Goal: Task Accomplishment & Management: Use online tool/utility

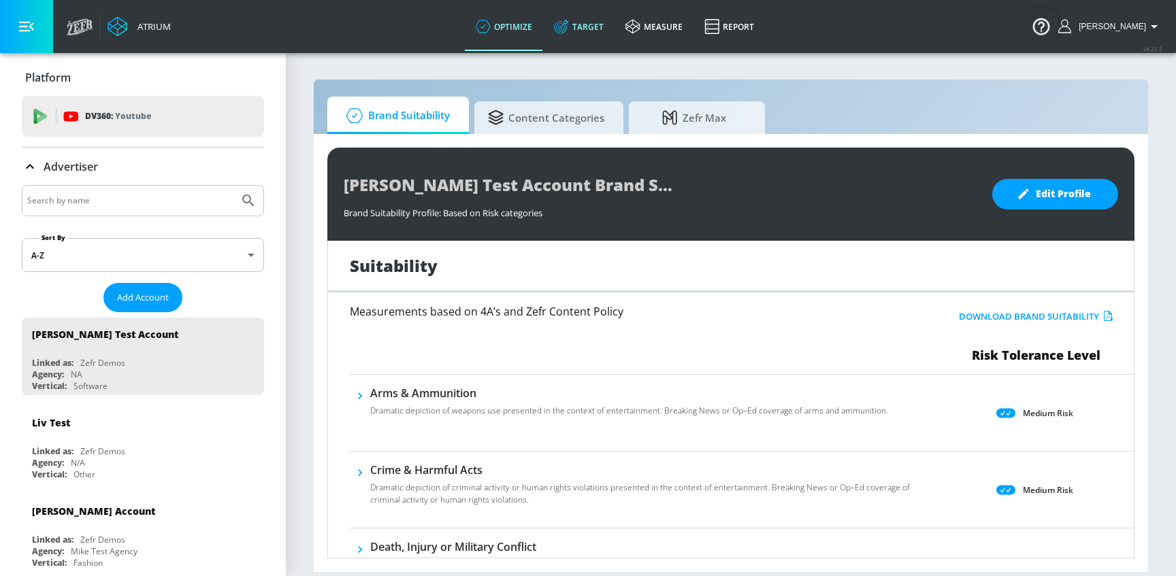
click at [596, 25] on link "Target" at bounding box center [578, 26] width 71 height 49
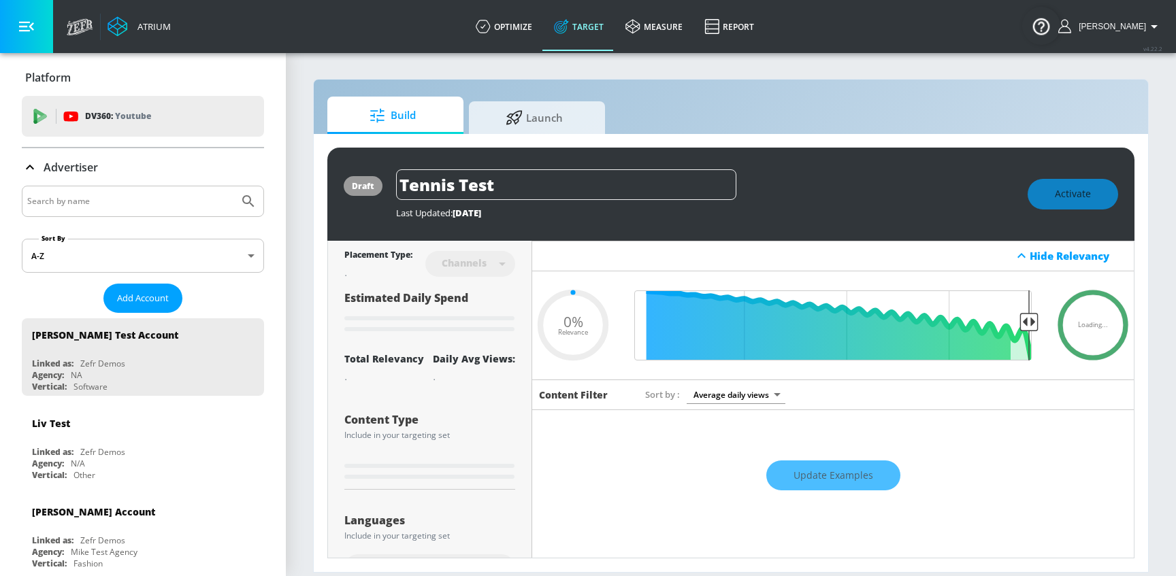
type input "0.22"
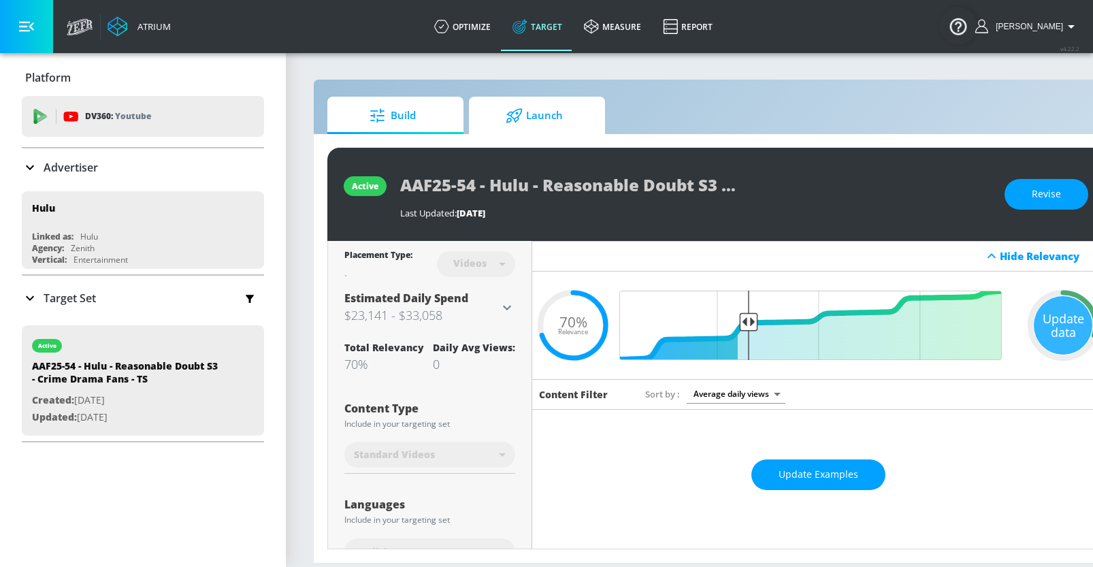
click at [509, 110] on icon at bounding box center [514, 115] width 17 height 15
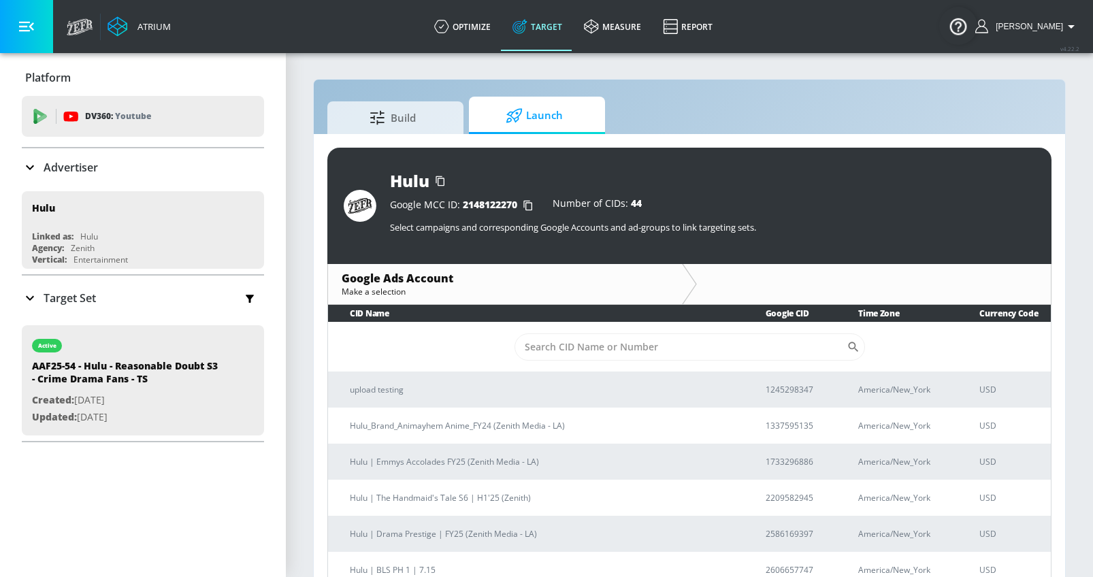
click at [524, 114] on div at bounding box center [516, 115] width 20 height 15
click at [614, 338] on input "Sort By" at bounding box center [681, 347] width 332 height 27
paste input "8698970270"
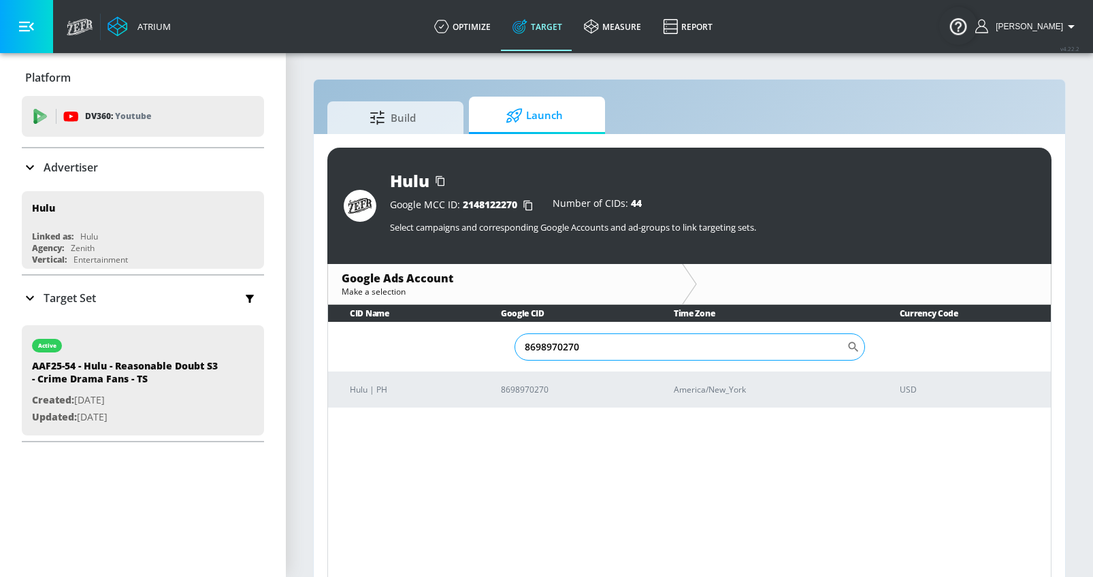
click at [553, 346] on input "8698970270" at bounding box center [681, 347] width 332 height 27
paste input "6134360256"
type input "6134360256"
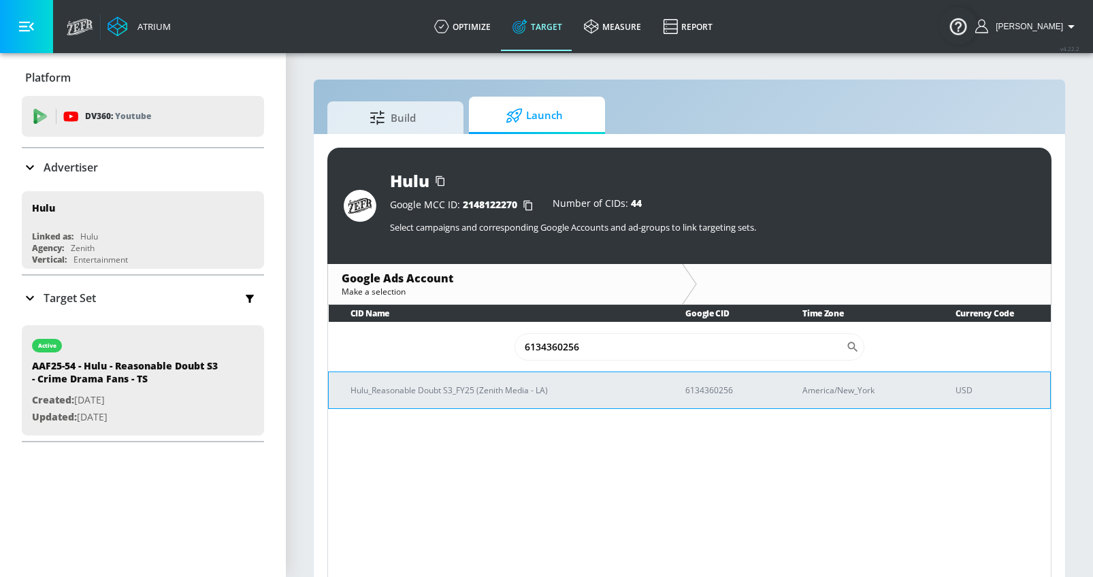
click at [518, 392] on p "Hulu_Reasonable Doubt S3_FY25 (Zenith Media - LA)" at bounding box center [502, 390] width 302 height 14
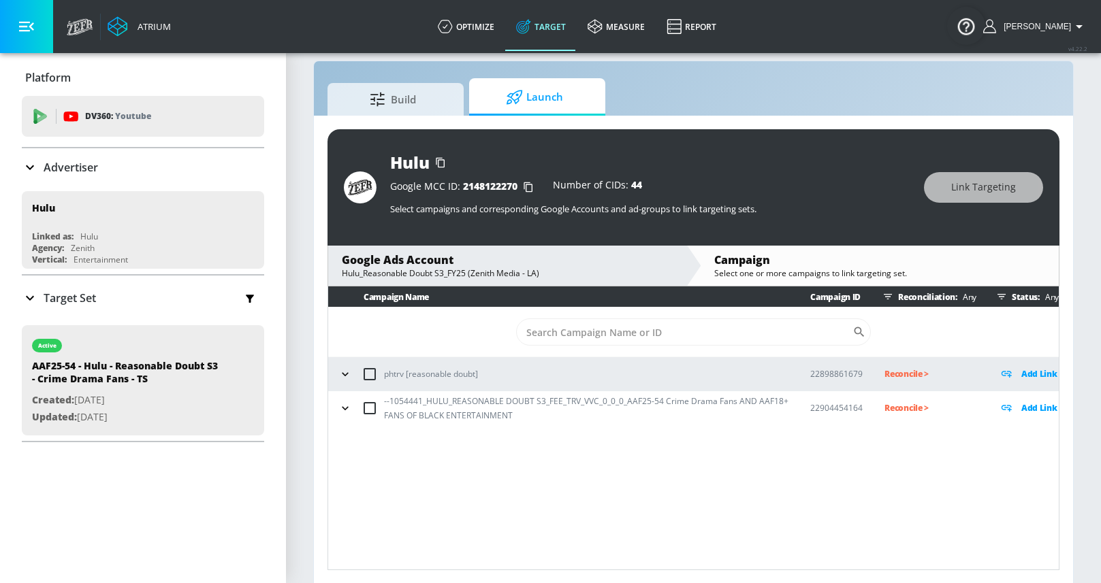
scroll to position [20, 0]
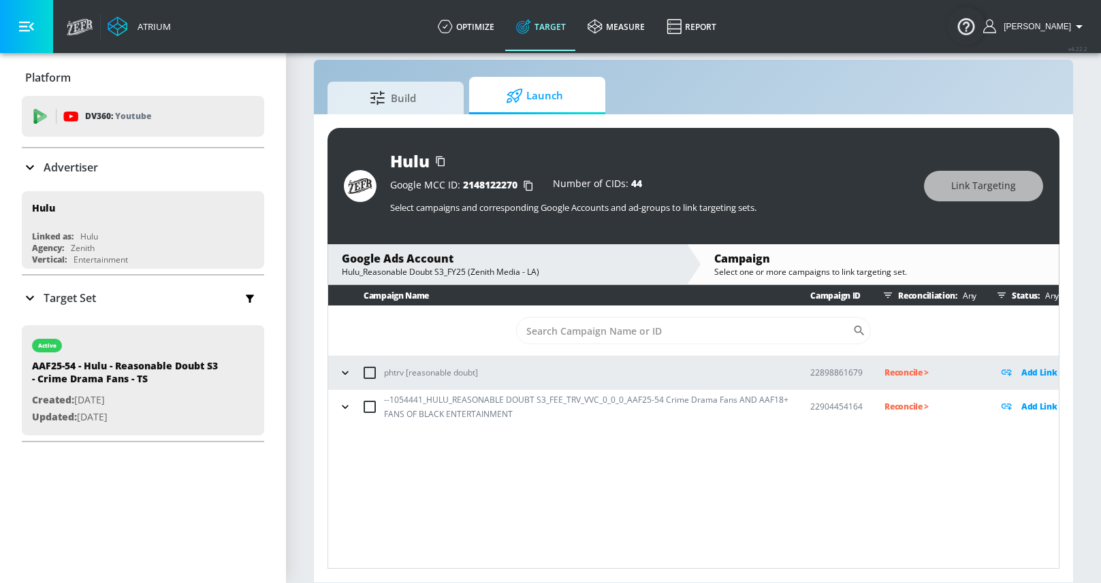
click at [345, 405] on icon "button" at bounding box center [345, 407] width 14 height 14
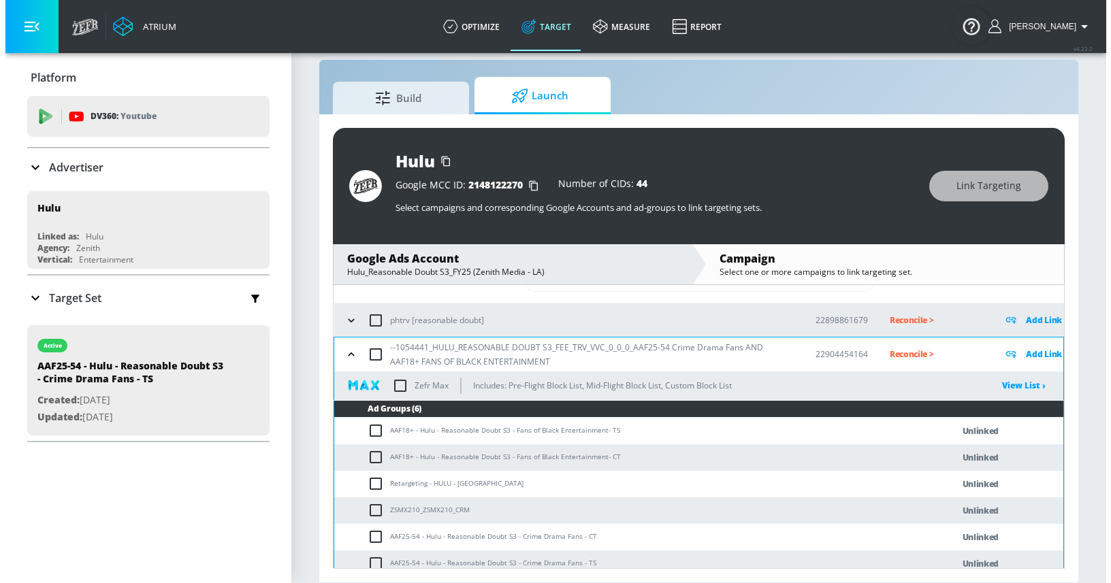
scroll to position [62, 0]
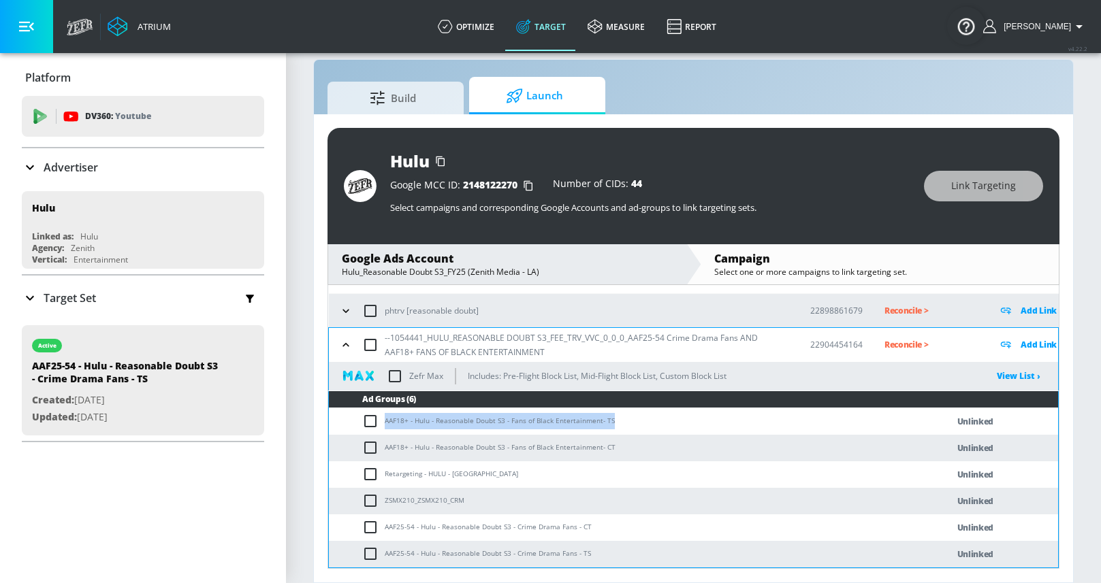
drag, startPoint x: 385, startPoint y: 421, endPoint x: 608, endPoint y: 421, distance: 223.9
click at [608, 421] on td "AAF18+ - Hulu - Reasonable Doubt S3 - Fans of Black Entertainment- TS" at bounding box center [624, 421] width 591 height 27
copy td "AAF18+ - Hulu - Reasonable Doubt S3 - Fans of Black Entertainment- TS"
click at [369, 421] on input "checkbox" at bounding box center [373, 421] width 22 height 16
checkbox input "true"
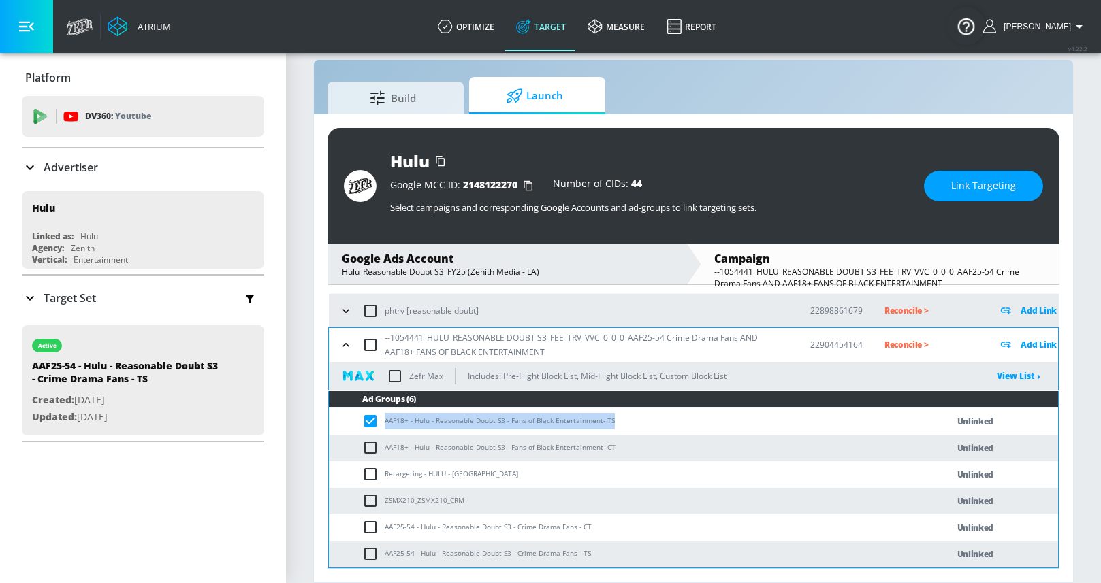
click at [962, 182] on span "Link Targeting" at bounding box center [983, 186] width 65 height 17
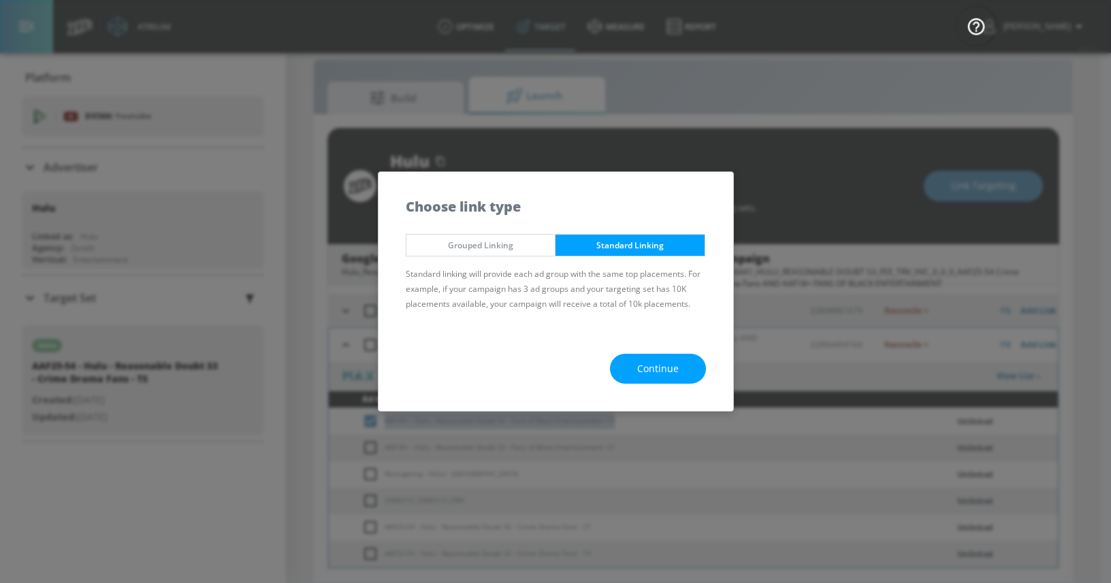
click at [651, 380] on button "Continue" at bounding box center [658, 369] width 96 height 31
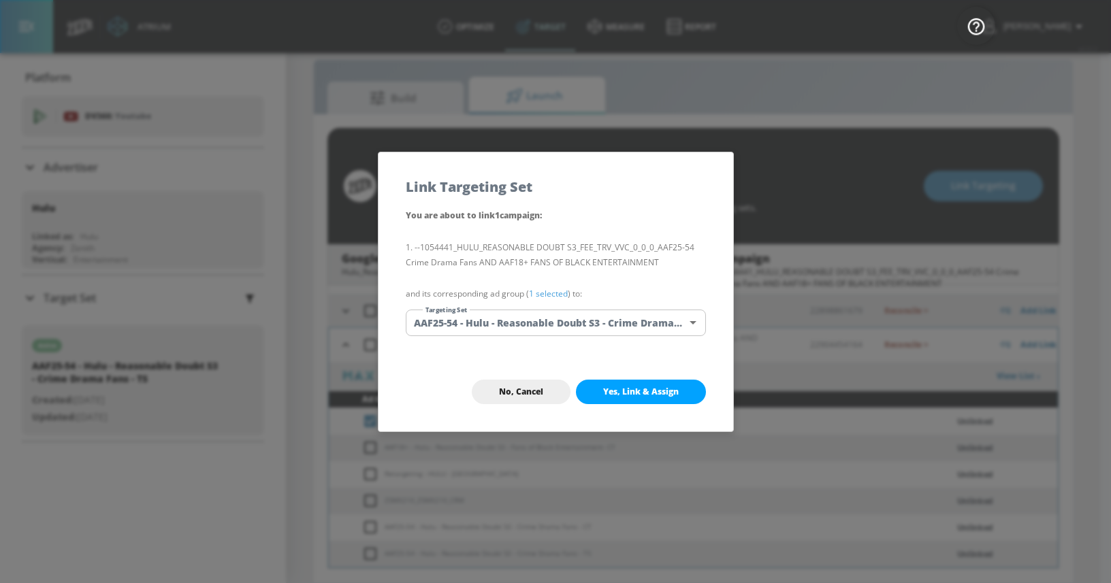
click at [533, 319] on body "Atrium optimize Target measure Report optimize Target measure Report v 4.22.2 […" at bounding box center [555, 281] width 1111 height 603
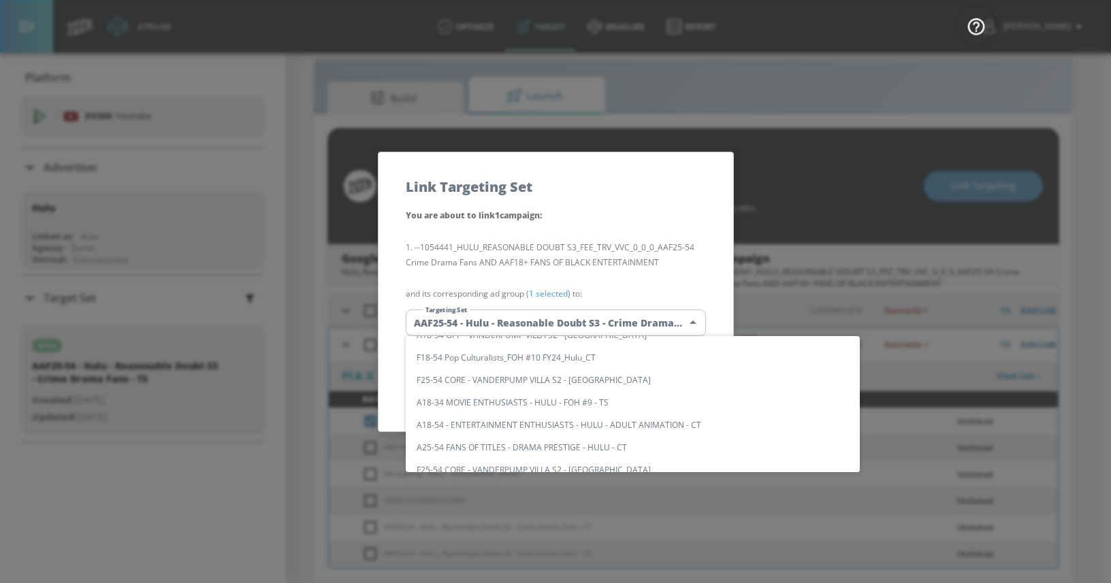
scroll to position [0, 0]
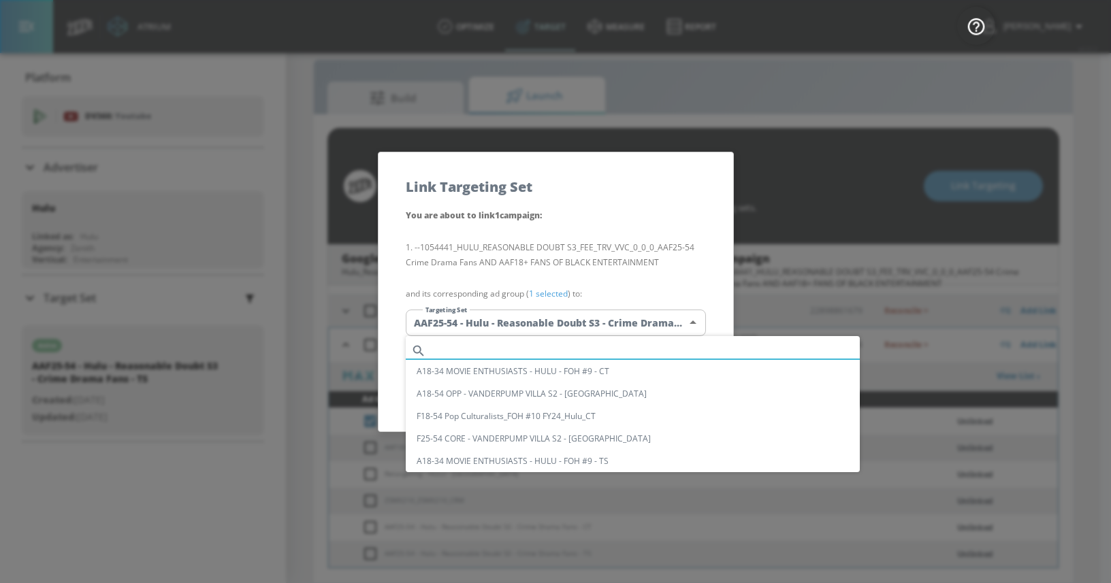
click at [470, 352] on input "text" at bounding box center [646, 351] width 428 height 18
paste input "AAF18+ - Hulu - Reasonable Doubt S3 - Fans of Black Entertainment- TS"
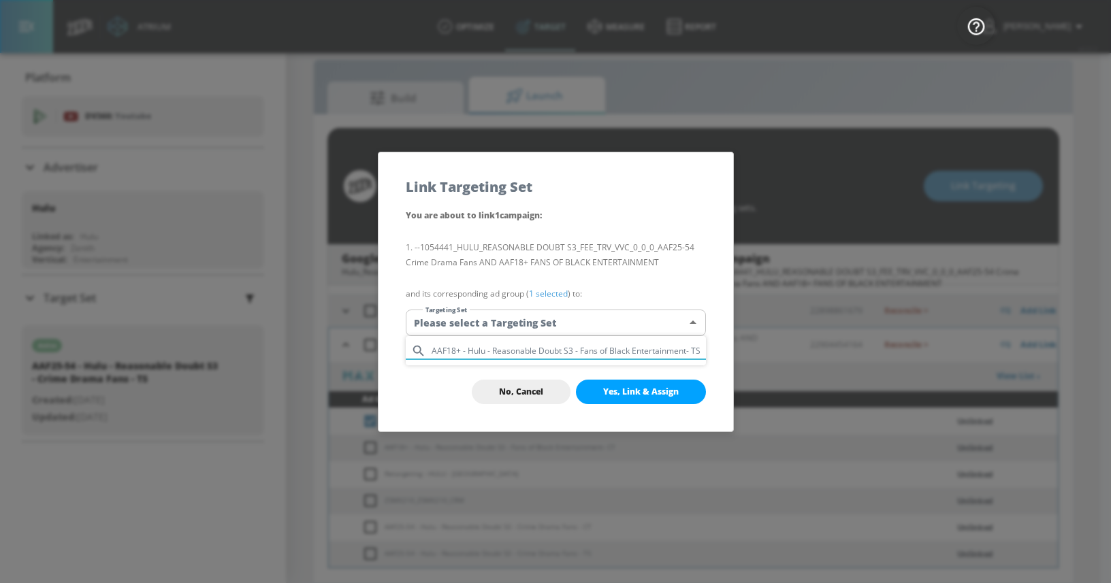
click at [687, 348] on input "AAF18+ - Hulu - Reasonable Doubt S3 - Fans of Black Entertainment- TS" at bounding box center [569, 351] width 274 height 18
click at [695, 348] on input "AAF18+ - Hulu - Reasonable Doubt S3 - Fans of Black Entertainment - TS" at bounding box center [569, 351] width 274 height 18
type input "AAF18+ - Hulu - Reasonable Doubt S3 - Fans of Black Entertainment - TS"
click at [606, 280] on div at bounding box center [555, 291] width 1111 height 583
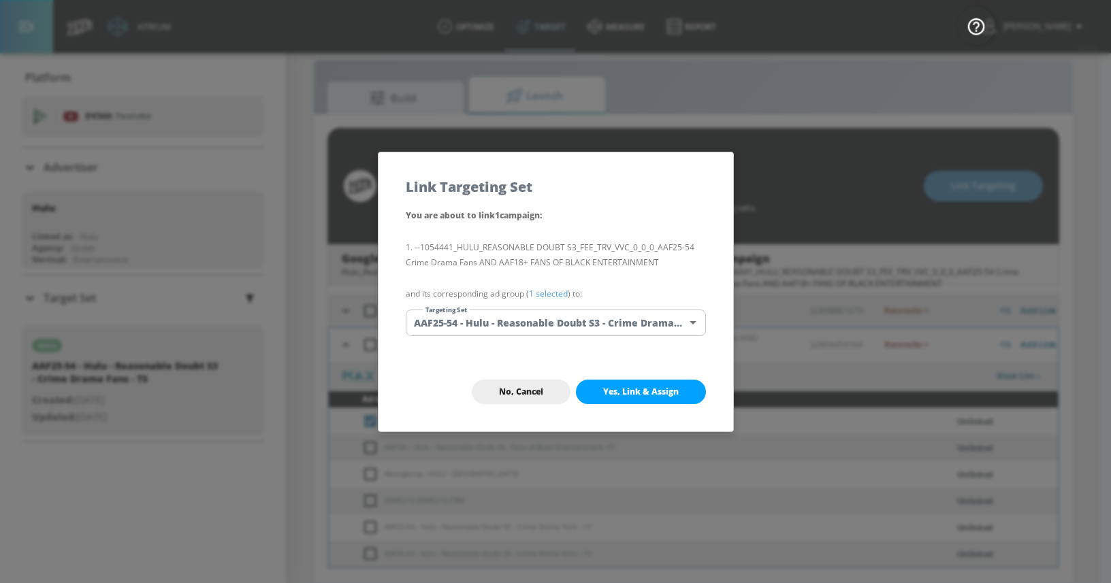
click at [619, 315] on body "Atrium optimize Target measure Report optimize Target measure Report v 4.22.2 […" at bounding box center [555, 281] width 1111 height 603
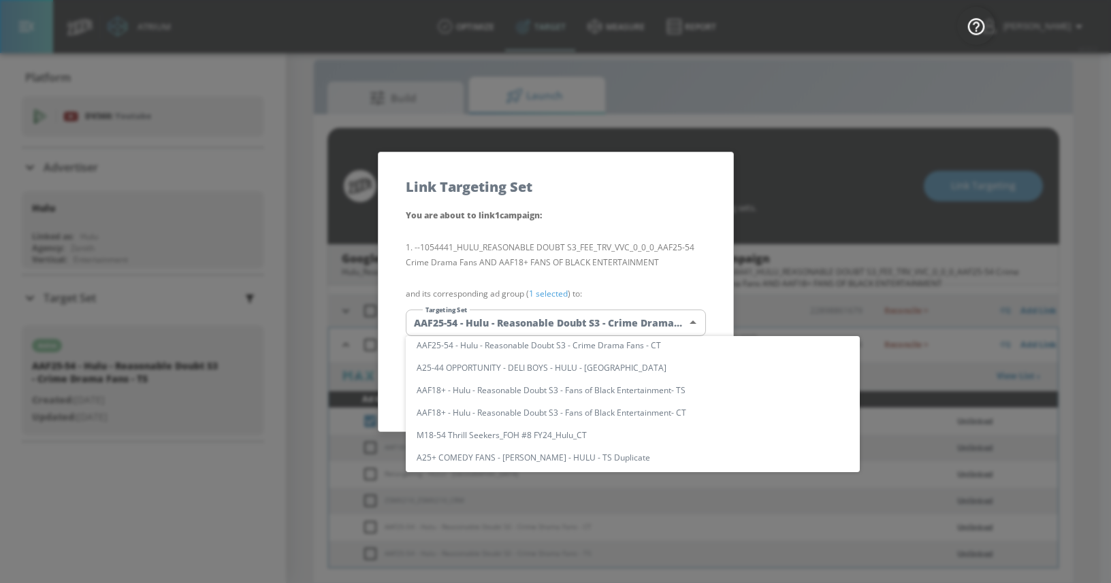
scroll to position [421, 0]
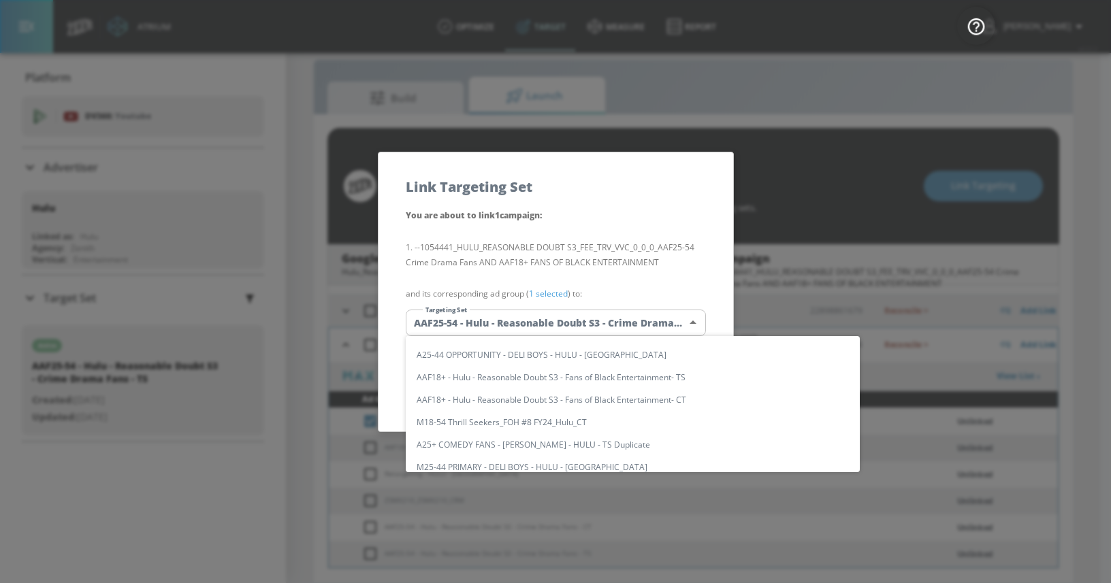
click at [693, 241] on div at bounding box center [555, 291] width 1111 height 583
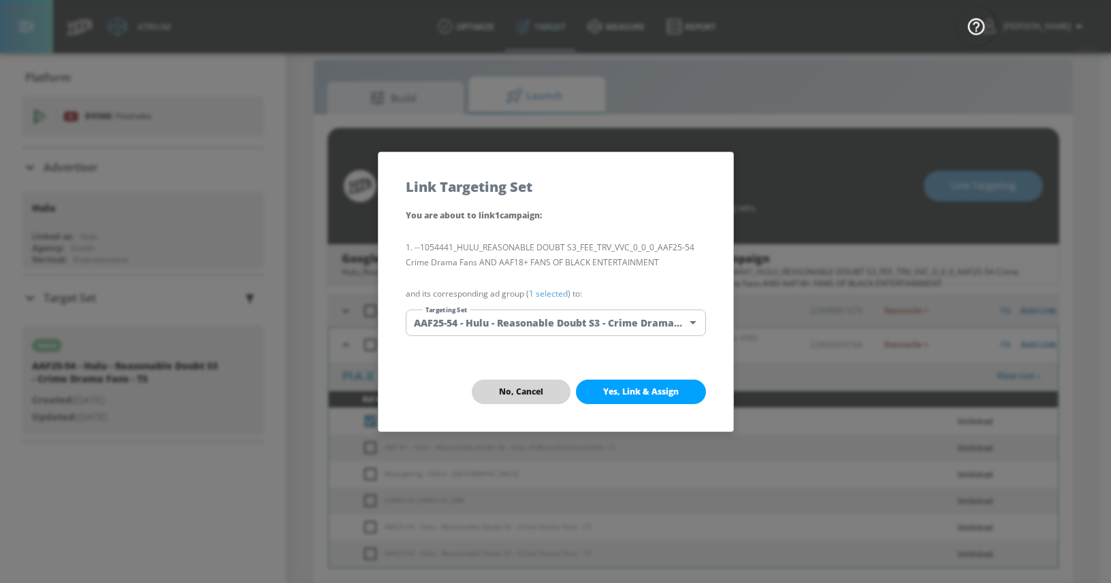
click at [538, 389] on span "No, Cancel" at bounding box center [521, 392] width 44 height 11
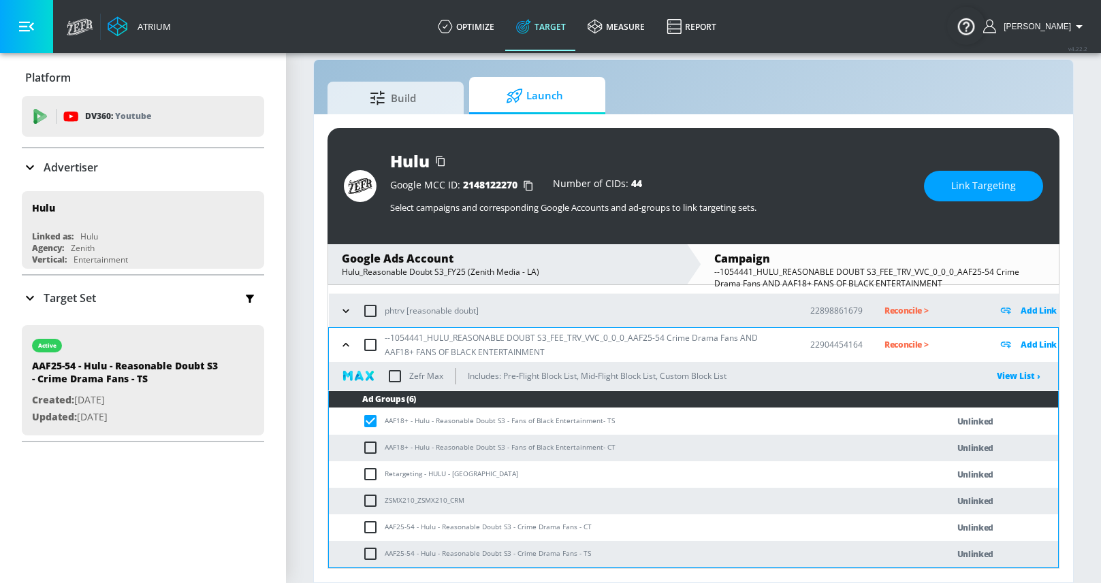
click at [964, 182] on span "Link Targeting" at bounding box center [983, 186] width 65 height 17
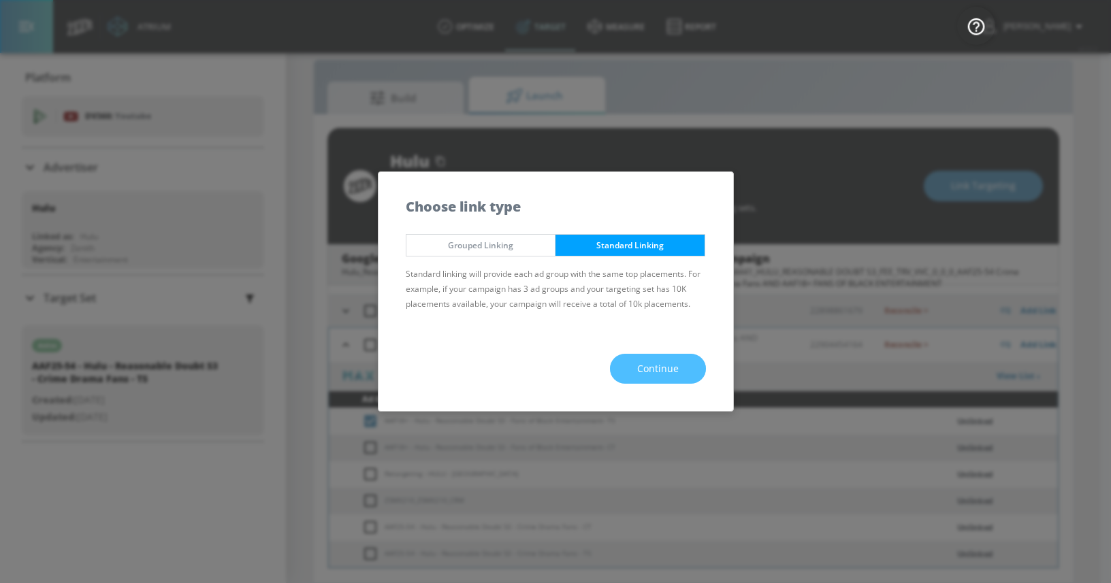
click at [657, 373] on span "Continue" at bounding box center [658, 369] width 42 height 17
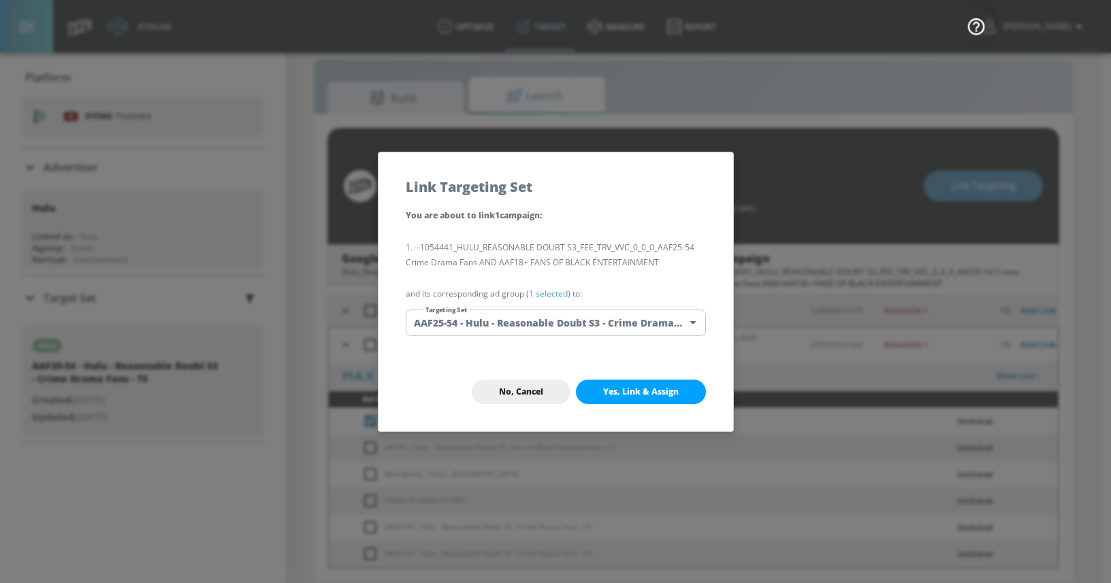
click at [603, 326] on body "Atrium optimize Target measure Report optimize Target measure Report v 4.22.2 […" at bounding box center [555, 281] width 1111 height 603
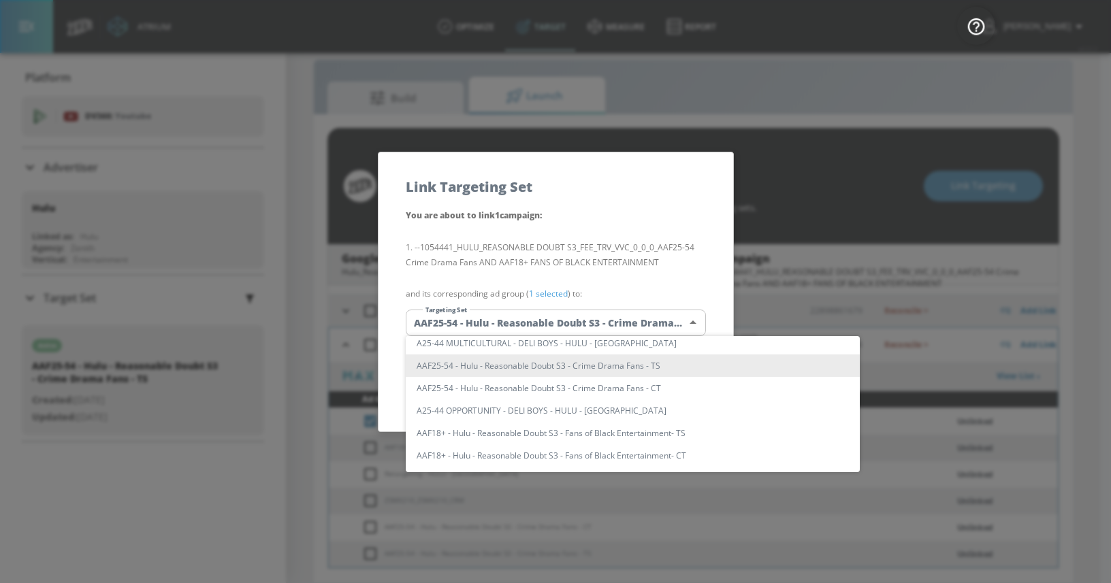
scroll to position [368, 0]
drag, startPoint x: 671, startPoint y: 234, endPoint x: 658, endPoint y: 313, distance: 80.0
click at [671, 234] on div at bounding box center [555, 291] width 1111 height 583
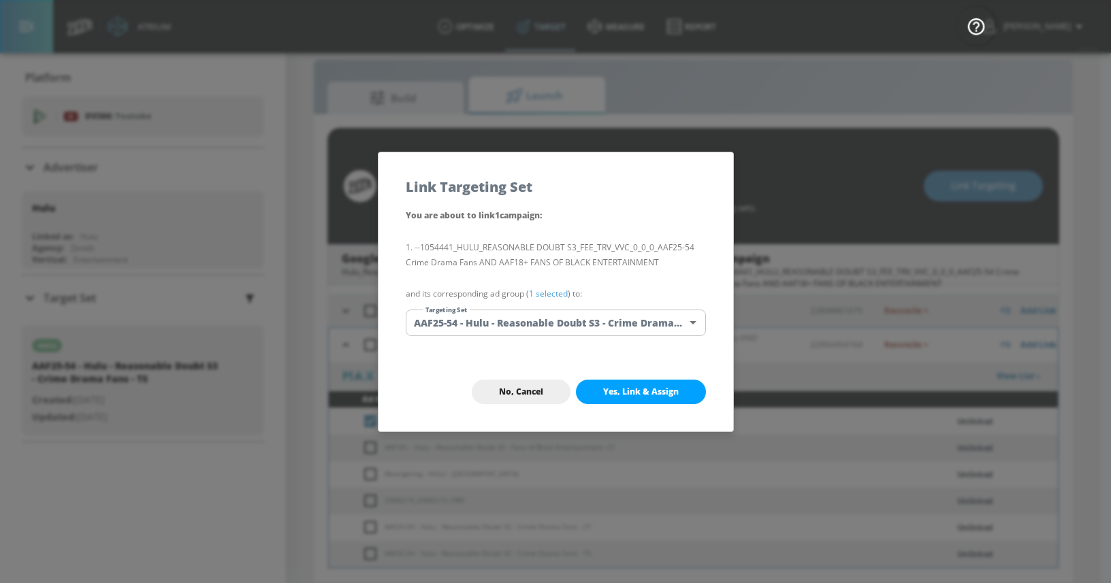
click at [539, 391] on span "No, Cancel" at bounding box center [521, 392] width 44 height 11
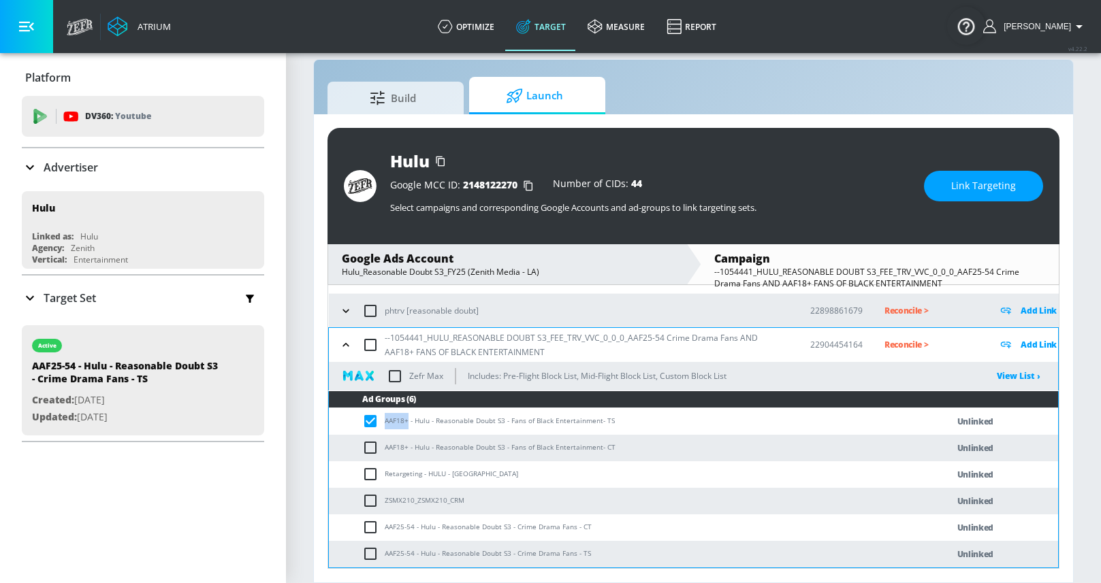
drag, startPoint x: 385, startPoint y: 423, endPoint x: 407, endPoint y: 422, distance: 22.5
click at [407, 422] on td "AAF18+ - Hulu - Reasonable Doubt S3 - Fans of Black Entertainment- TS" at bounding box center [624, 421] width 591 height 27
copy td "AAF18+"
click at [989, 174] on button "Link Targeting" at bounding box center [983, 186] width 119 height 31
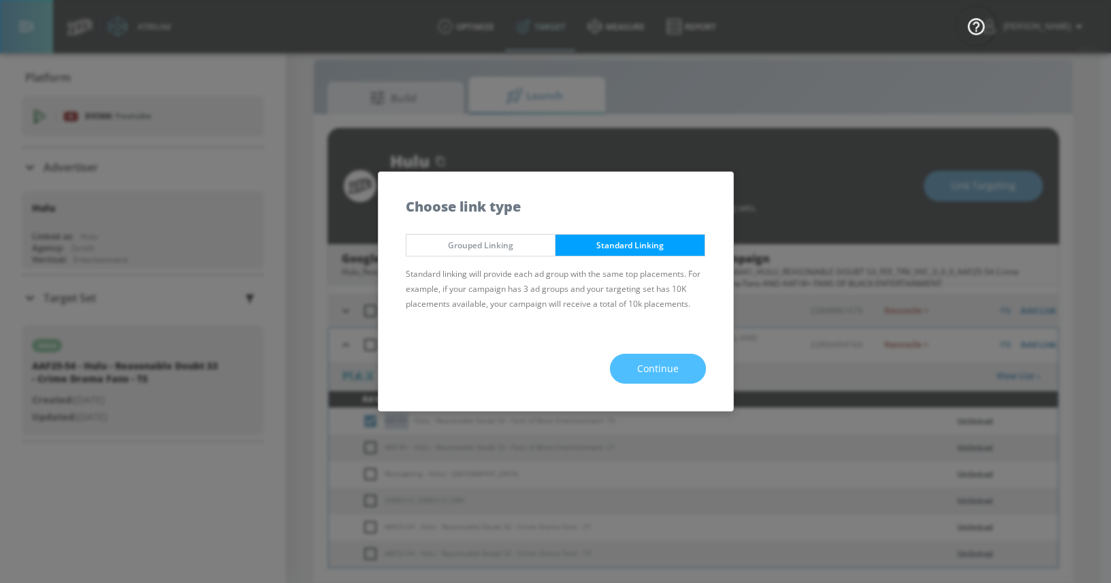
drag, startPoint x: 650, startPoint y: 367, endPoint x: 631, endPoint y: 373, distance: 20.0
click at [649, 366] on span "Continue" at bounding box center [658, 369] width 42 height 17
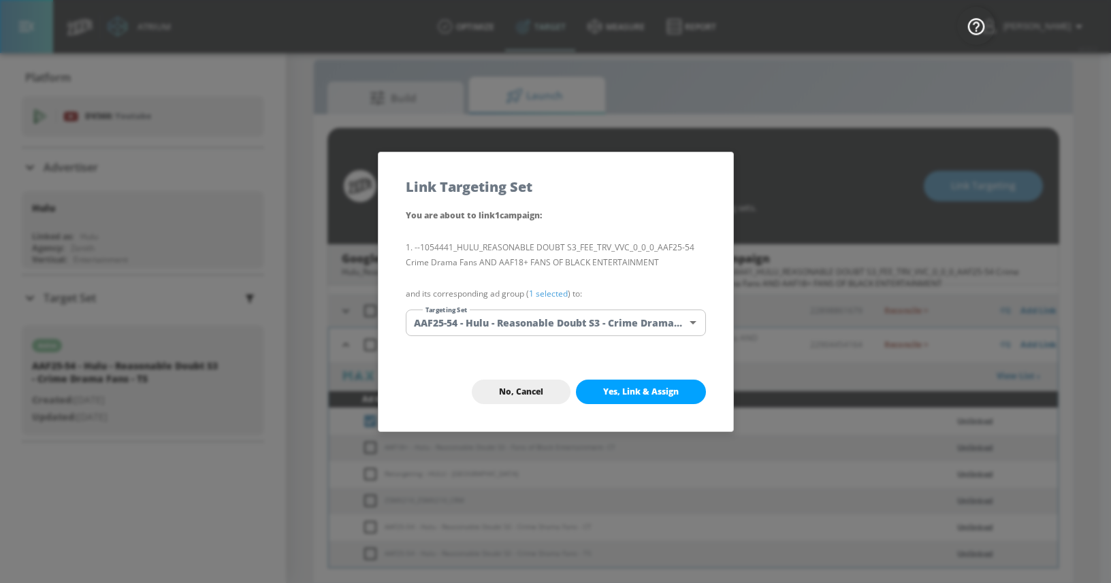
click at [545, 397] on button "No, Cancel" at bounding box center [521, 392] width 99 height 25
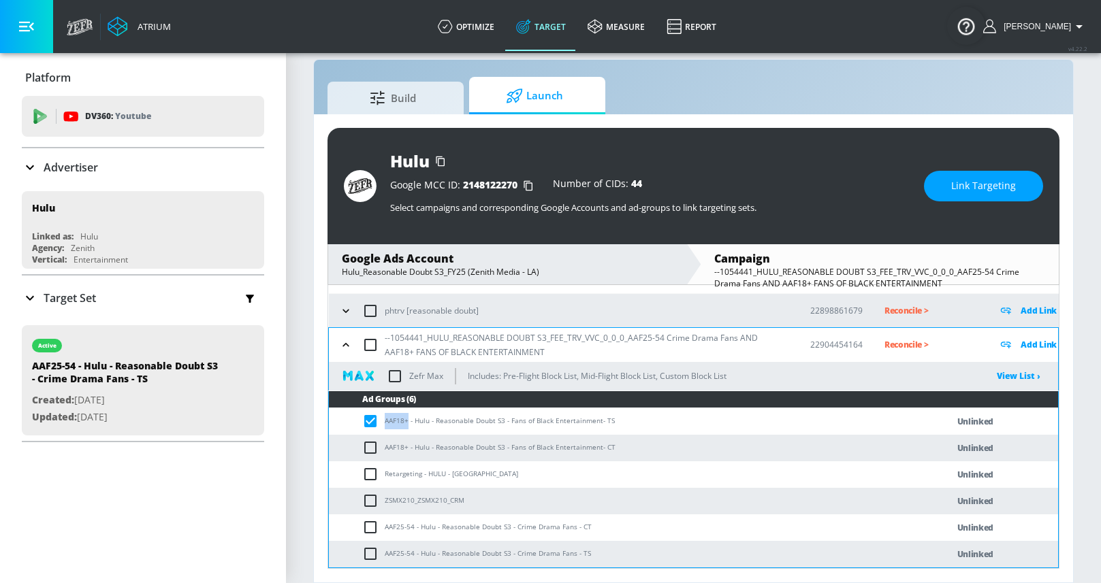
click at [960, 188] on span "Link Targeting" at bounding box center [983, 186] width 65 height 17
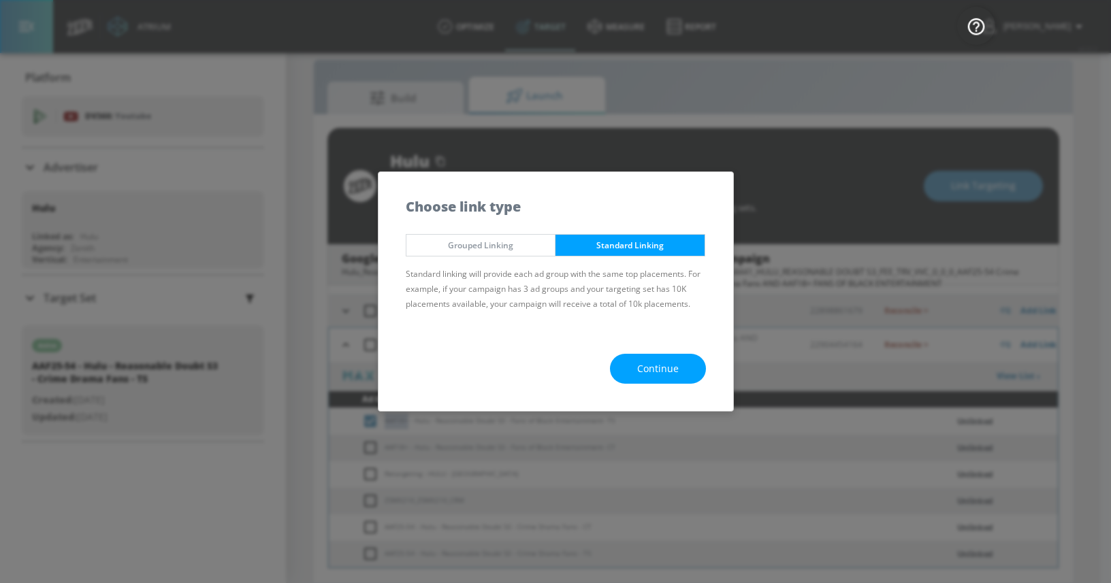
click at [672, 373] on span "Continue" at bounding box center [658, 369] width 42 height 17
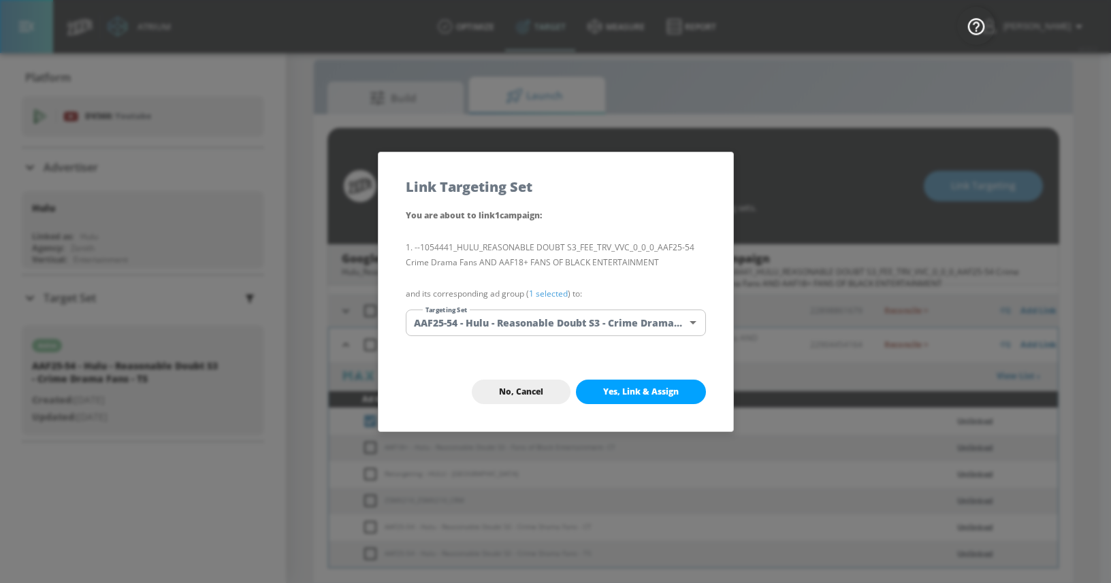
click at [532, 323] on body "Atrium optimize Target measure Report optimize Target measure Report v 4.22.2 […" at bounding box center [555, 281] width 1111 height 603
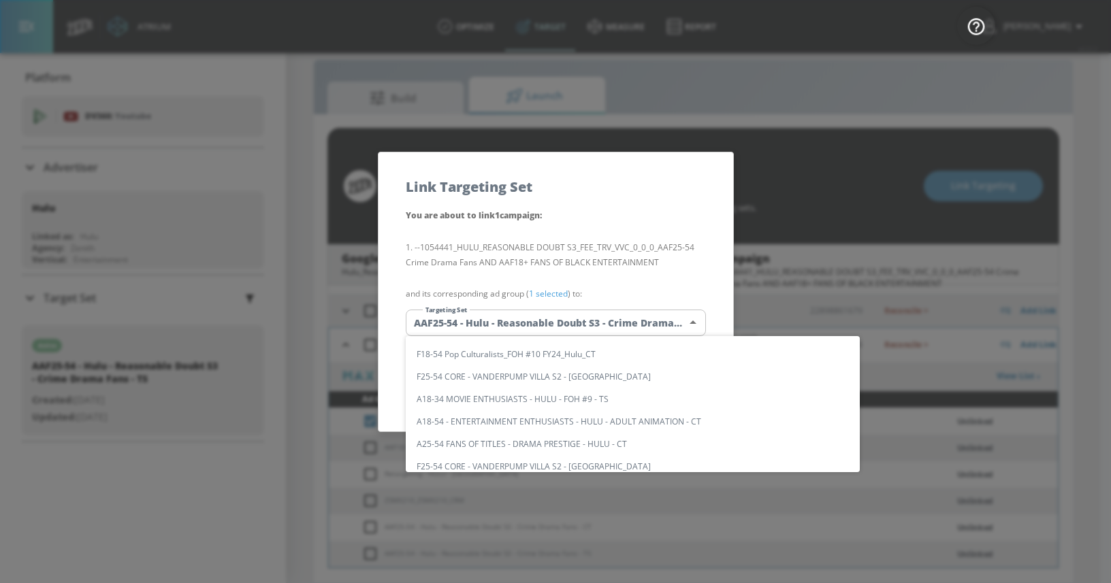
scroll to position [0, 0]
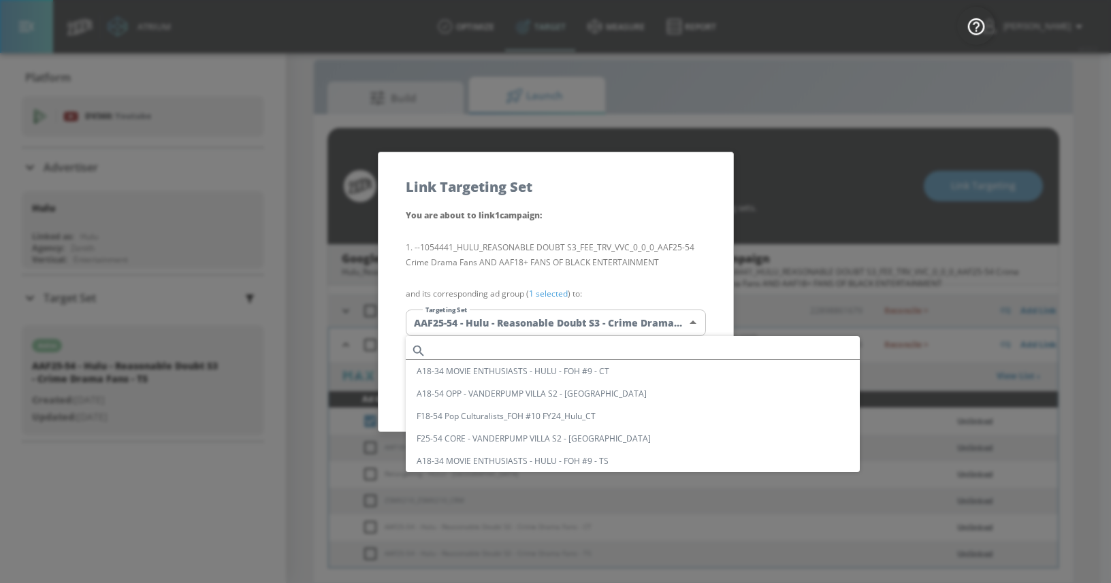
click at [465, 353] on input "text" at bounding box center [646, 351] width 428 height 18
paste input "AAF18+"
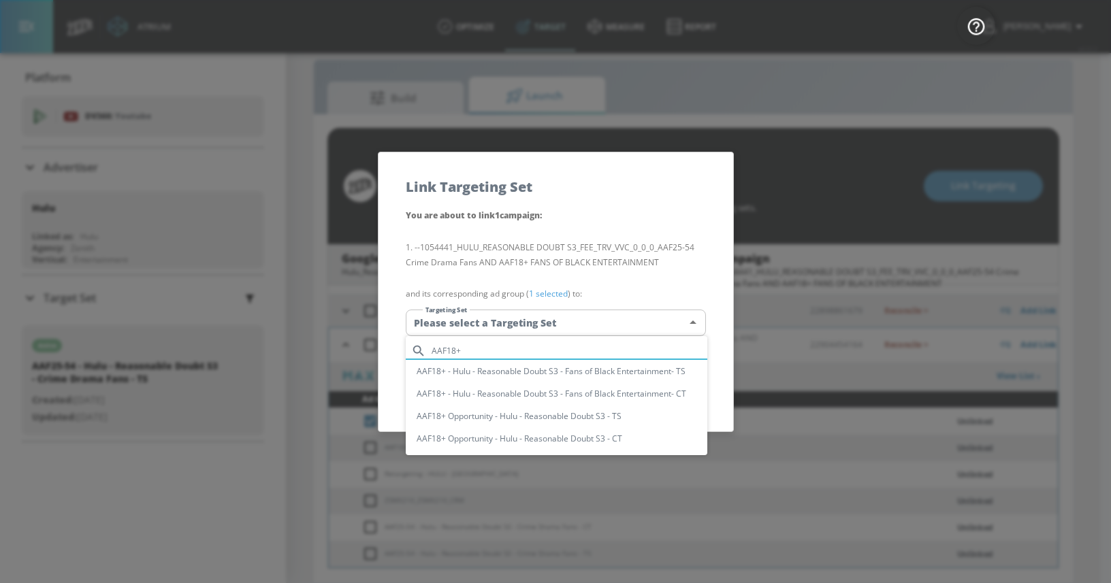
type input "AAF18+"
click at [619, 177] on div at bounding box center [555, 291] width 1111 height 583
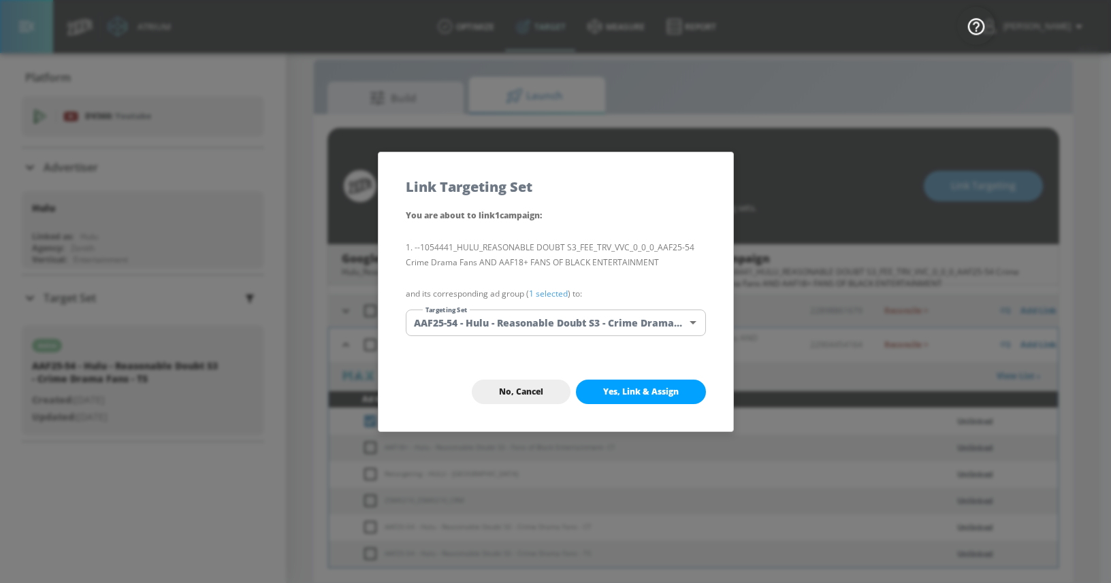
click at [521, 391] on span "No, Cancel" at bounding box center [521, 392] width 44 height 11
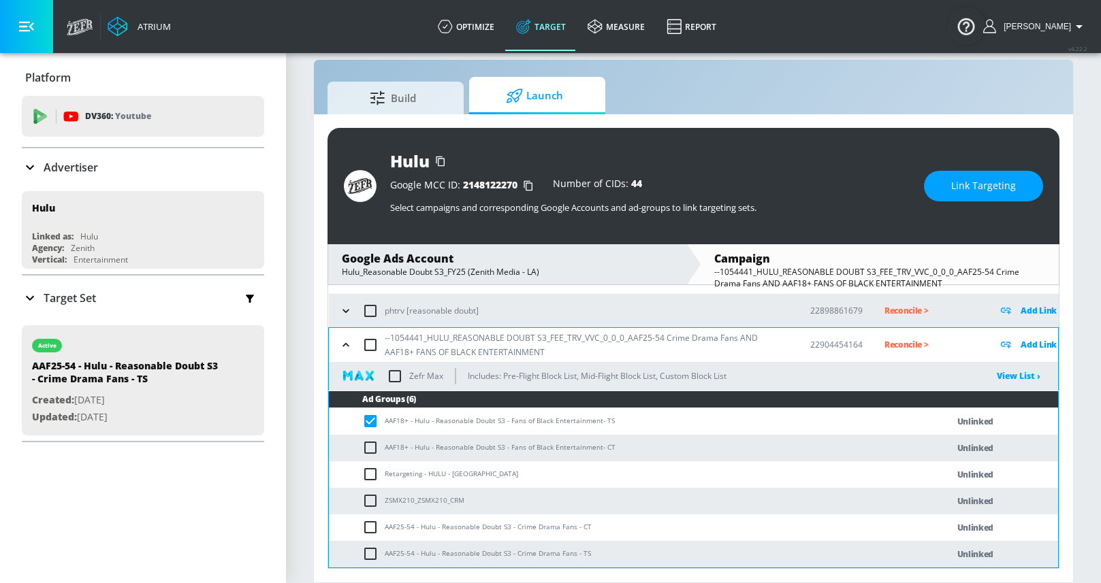
click at [945, 186] on button "Link Targeting" at bounding box center [983, 186] width 119 height 31
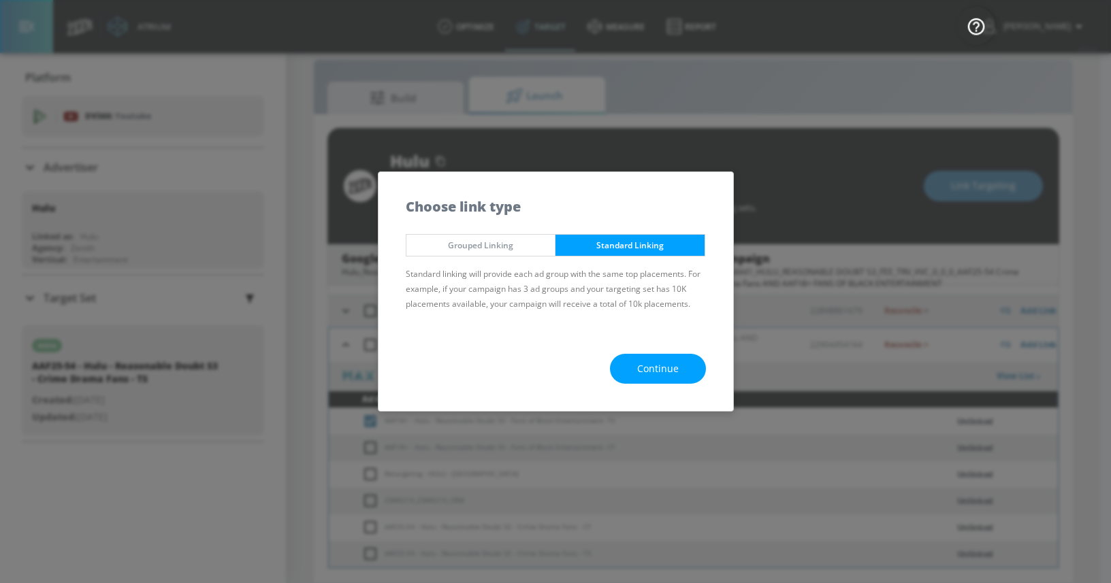
click at [644, 370] on span "Continue" at bounding box center [658, 369] width 42 height 17
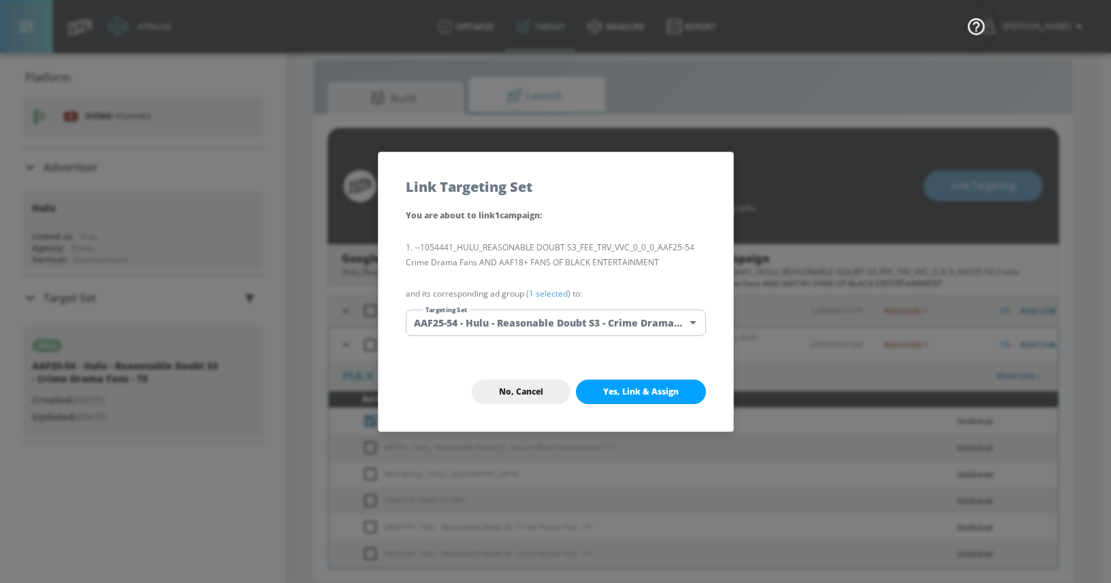
click at [451, 322] on body "Atrium optimize Target measure Report optimize Target measure Report v 4.22.2 […" at bounding box center [555, 281] width 1111 height 603
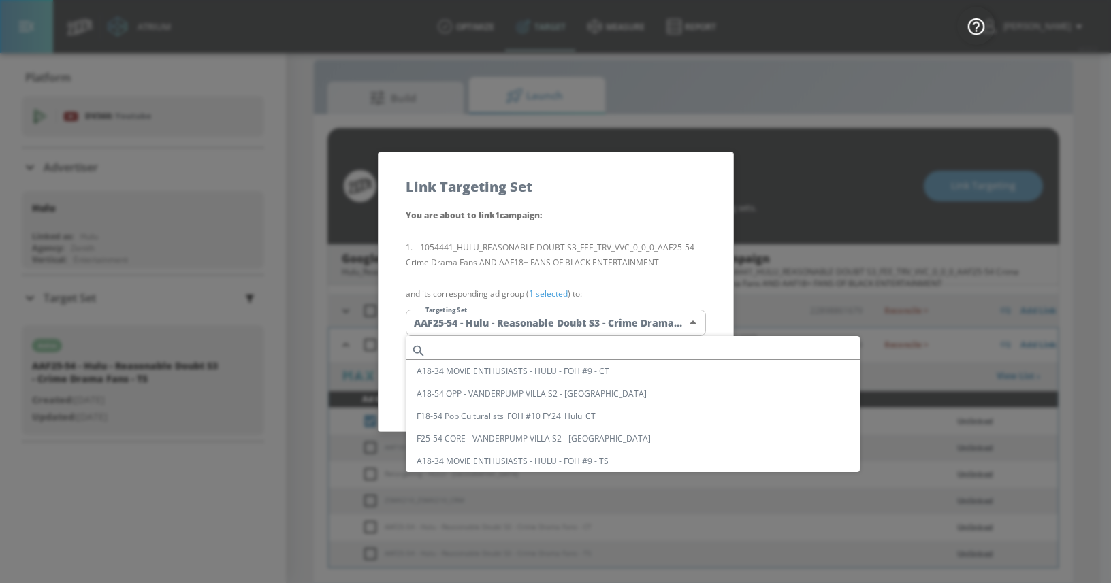
click at [453, 353] on input "text" at bounding box center [646, 351] width 428 height 18
paste input "AAF18+"
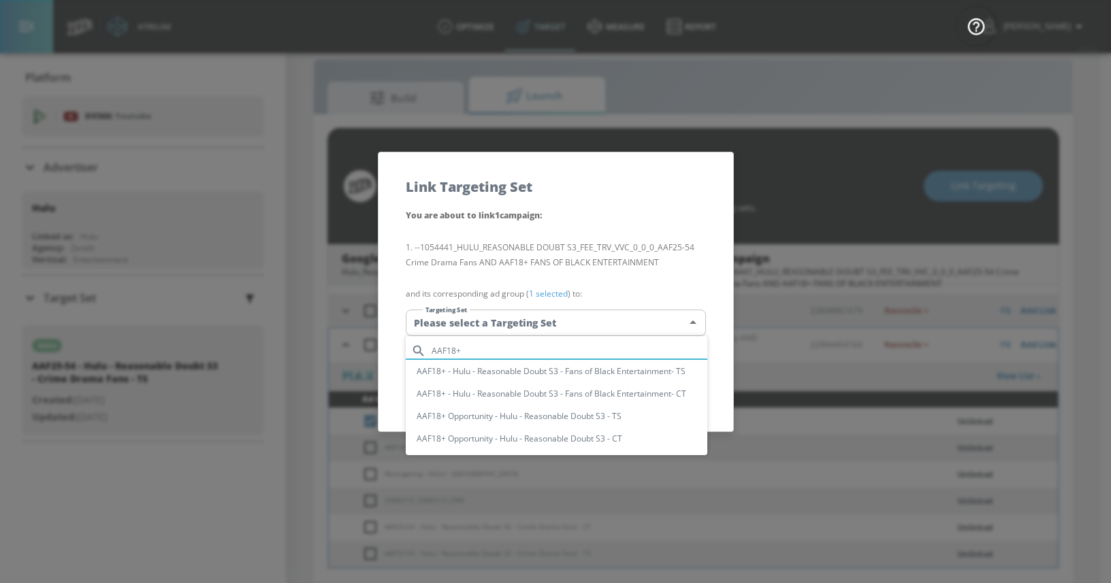
type input "AAF18+"
click at [454, 369] on li "AAF18+ - Hulu - Reasonable Doubt S3 - Fans of Black Entertainment- TS" at bounding box center [557, 371] width 302 height 22
type input "3f77b072-57f9-4e1b-854e-604e8fcf8543"
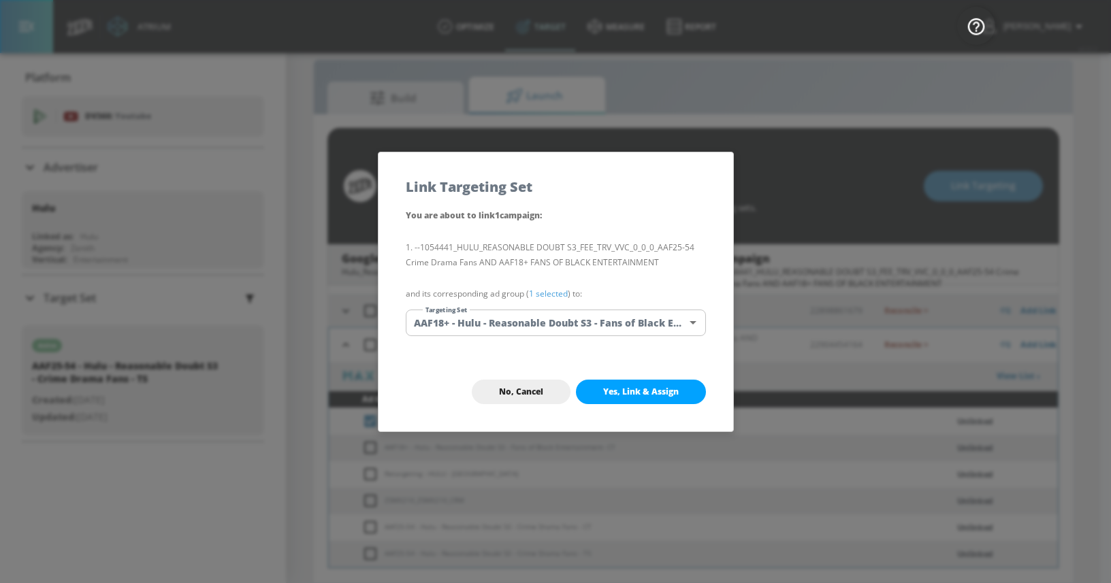
click at [488, 353] on div "No, Cancel Yes, Link & Assign" at bounding box center [555, 392] width 355 height 79
click at [623, 383] on button "Yes, Link & Assign" at bounding box center [641, 392] width 130 height 25
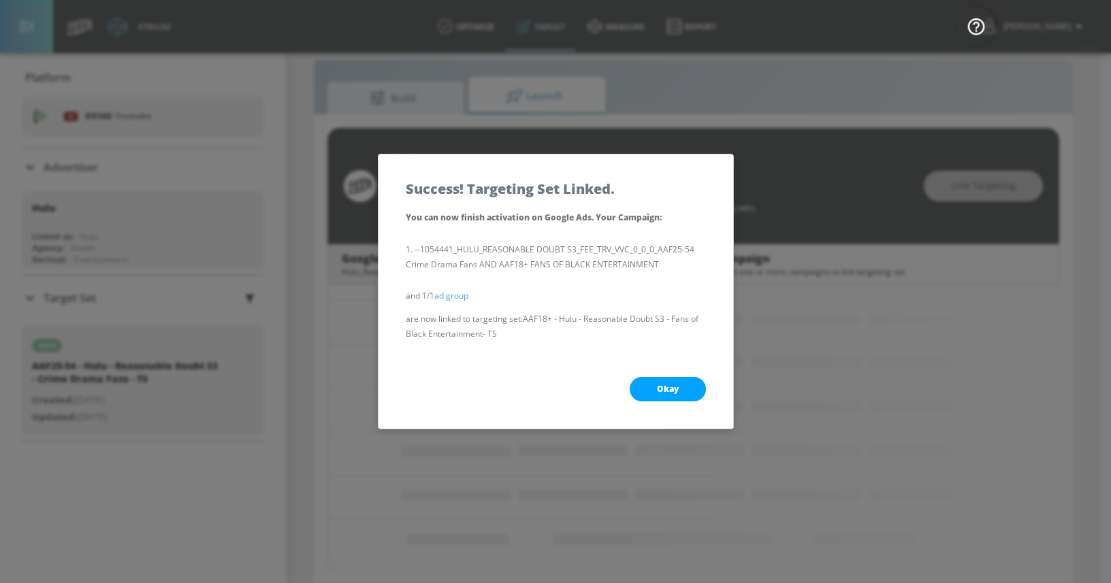
click at [662, 392] on span "Okay" at bounding box center [668, 389] width 22 height 11
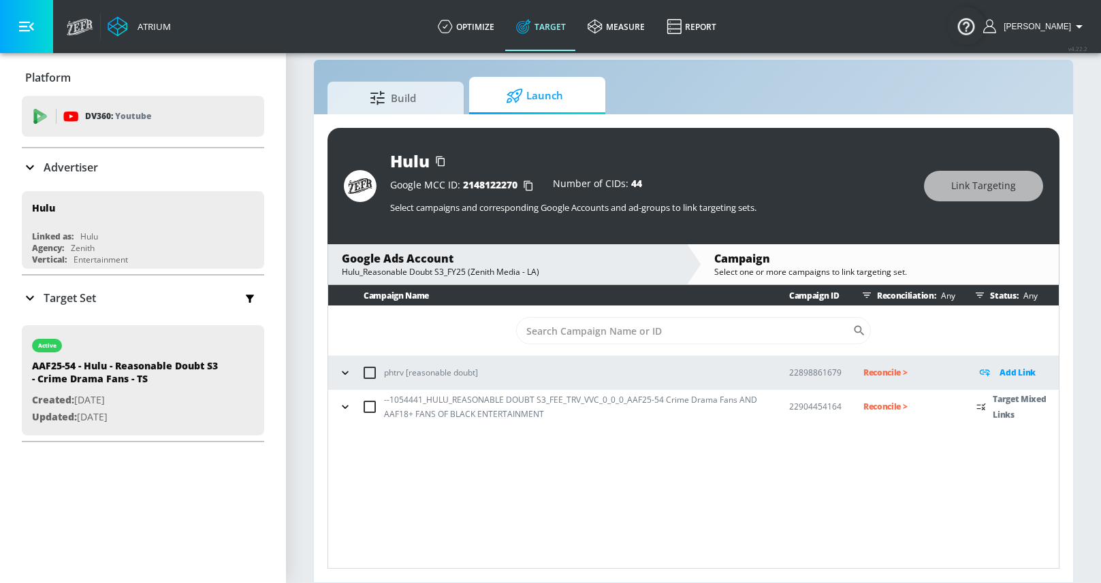
click at [344, 404] on icon "button" at bounding box center [345, 407] width 14 height 14
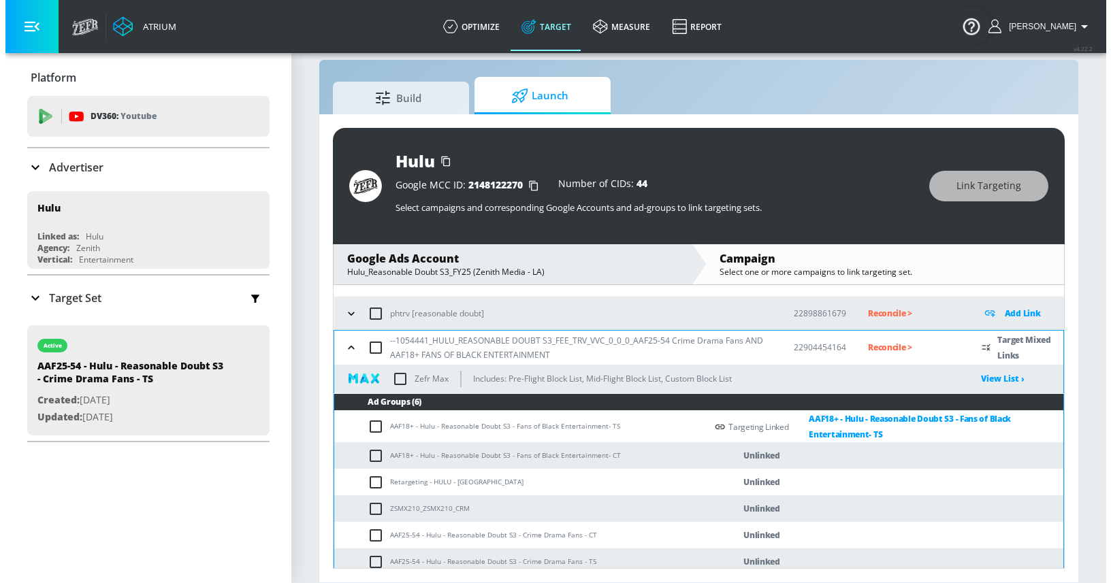
scroll to position [67, 0]
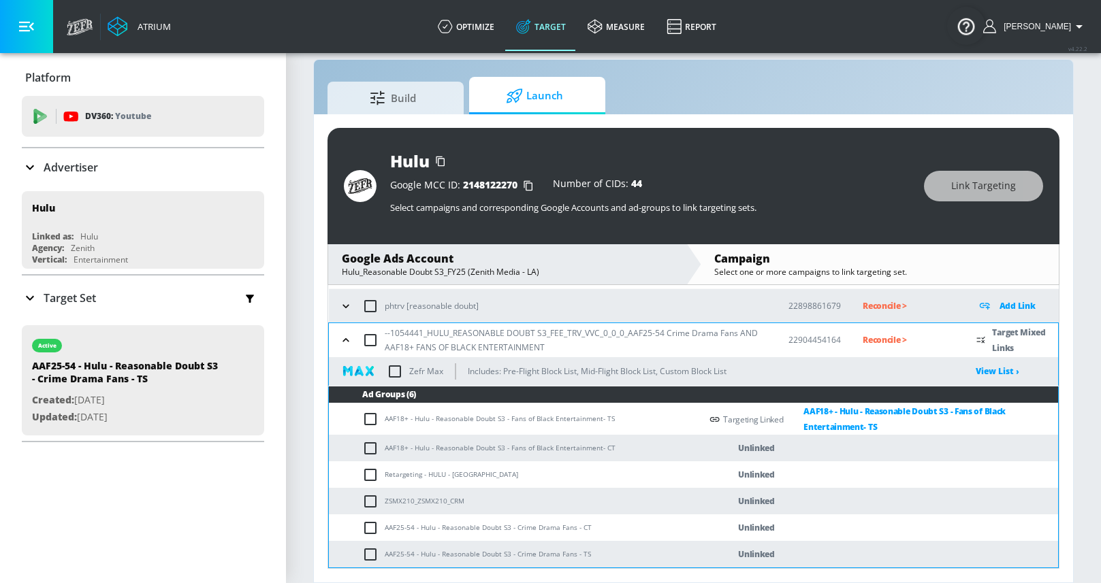
click at [506, 419] on td "AAF18+ - Hulu - Reasonable Doubt S3 - Fans of Black Entertainment- TS" at bounding box center [515, 420] width 372 height 32
copy tr "AAF18+ - Hulu - Reasonable Doubt S3 - Fans of Black Entertainment- TS"
click at [371, 446] on input "checkbox" at bounding box center [373, 448] width 22 height 16
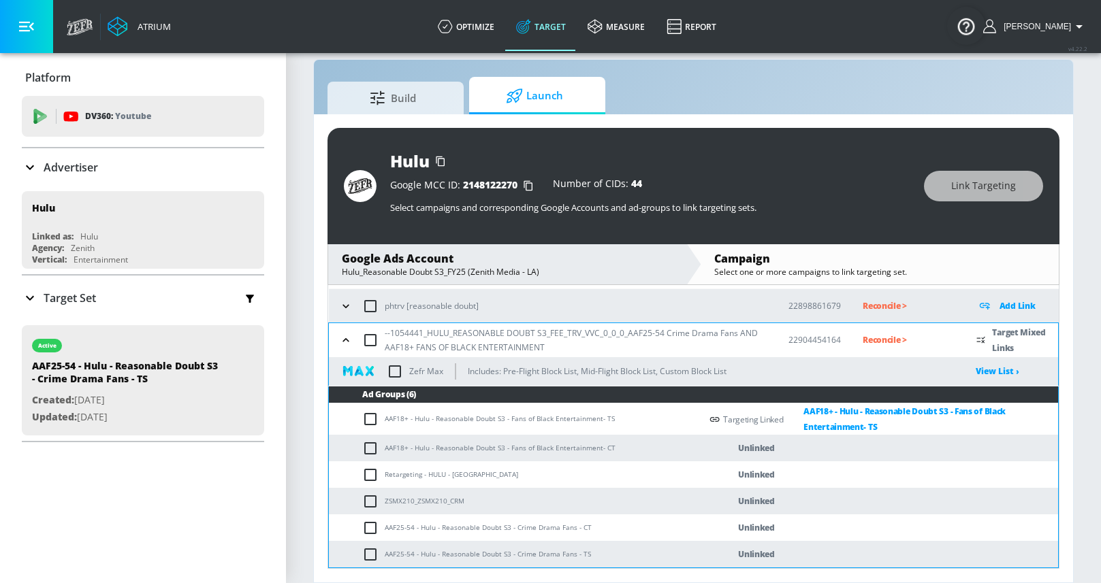
checkbox input "true"
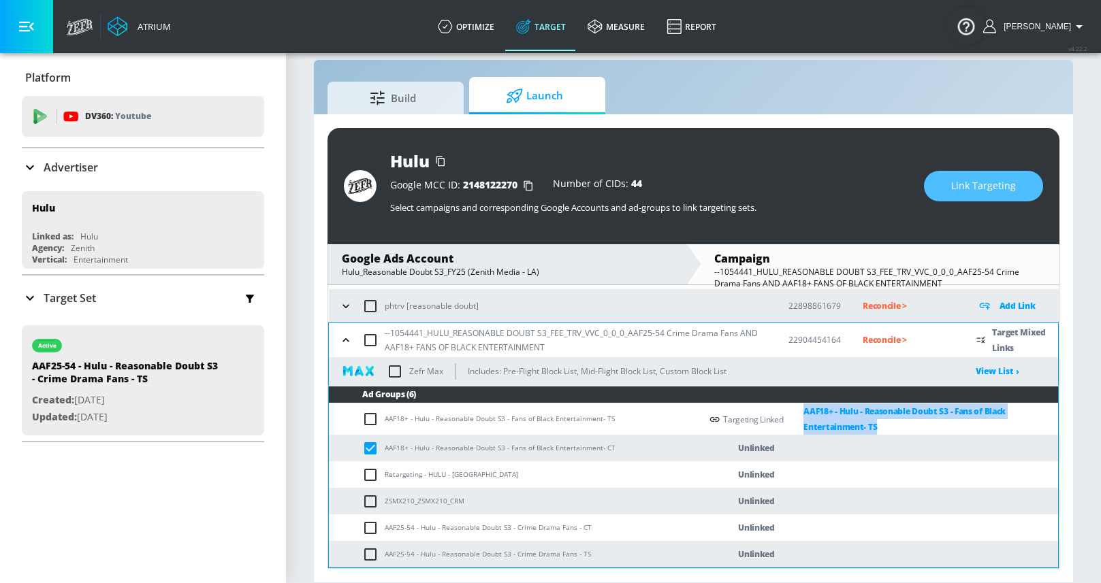
click at [951, 189] on button "Link Targeting" at bounding box center [983, 186] width 119 height 31
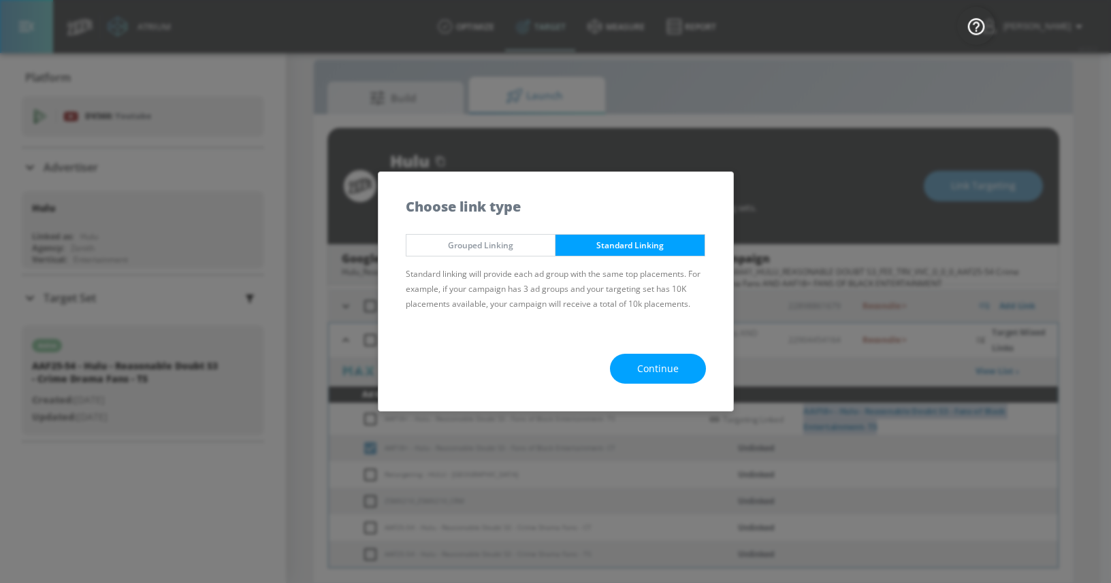
click at [638, 365] on span "Continue" at bounding box center [658, 369] width 42 height 17
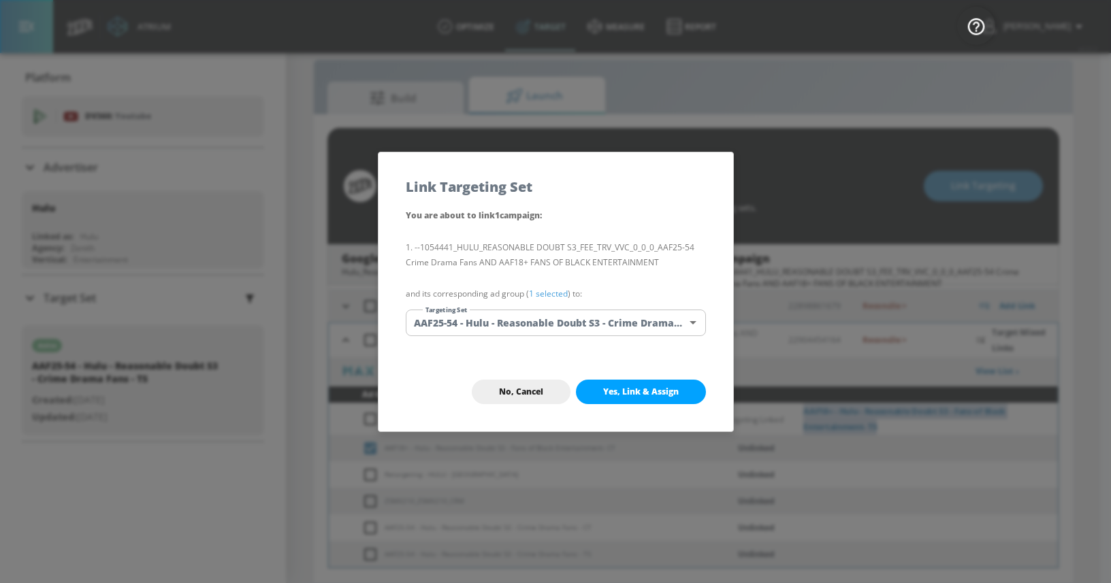
click at [502, 321] on body "Atrium optimize Target measure Report optimize Target measure Report v 4.22.2 […" at bounding box center [555, 281] width 1111 height 603
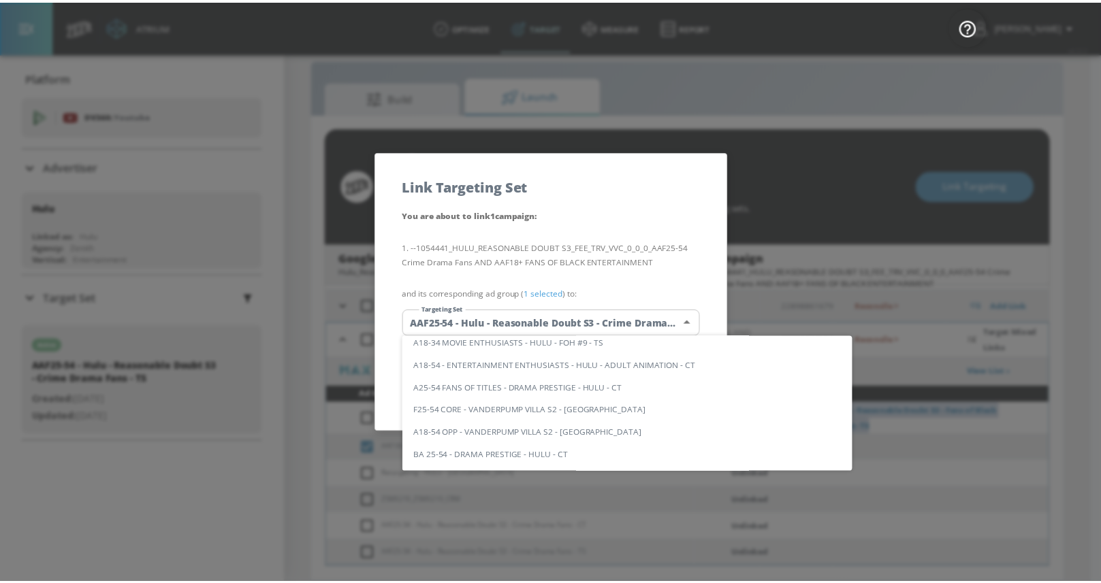
scroll to position [0, 0]
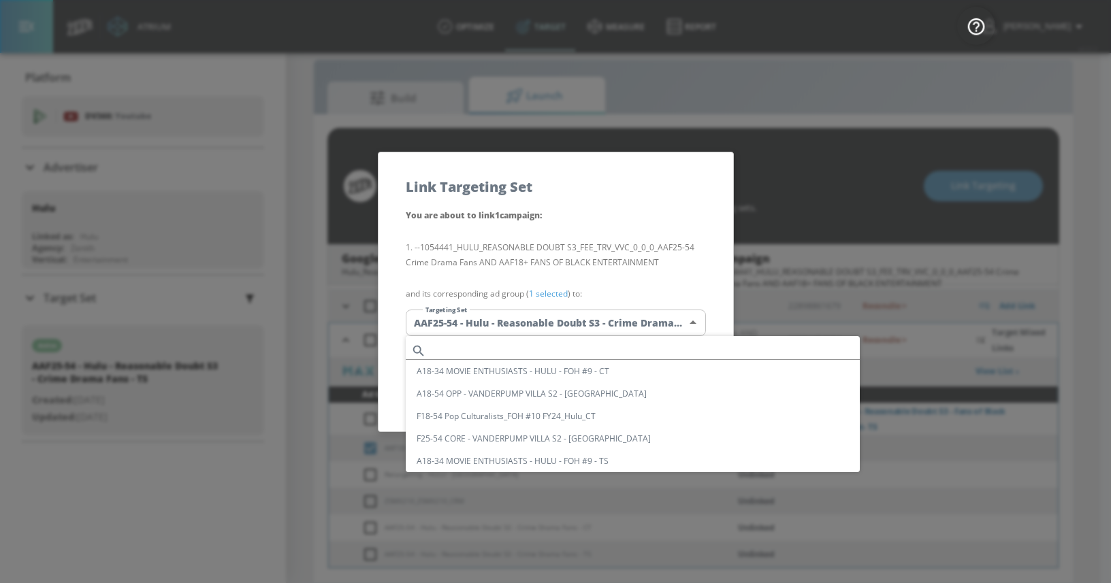
click at [470, 342] on input "text" at bounding box center [646, 351] width 428 height 18
paste input "AAF18+ - Hulu - Reasonable Doubt S3 - Fans of Black Entertainment- TS"
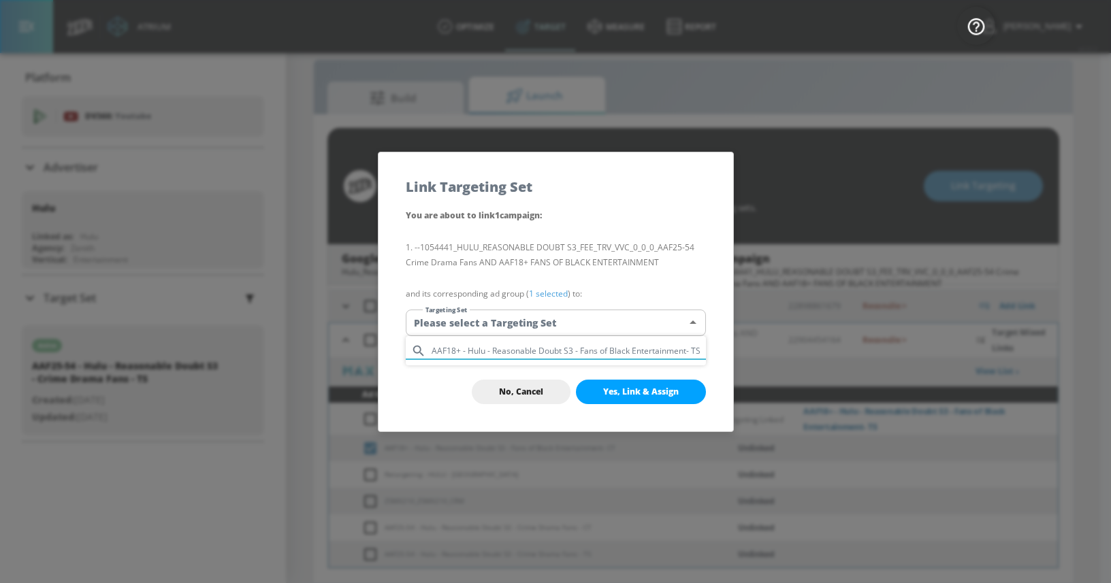
drag, startPoint x: 463, startPoint y: 351, endPoint x: 721, endPoint y: 361, distance: 258.2
click at [721, 361] on div "AAF18+ - Hulu - Reasonable Doubt S3 - Fans of Black Entertainment- TS" at bounding box center [555, 291] width 1111 height 583
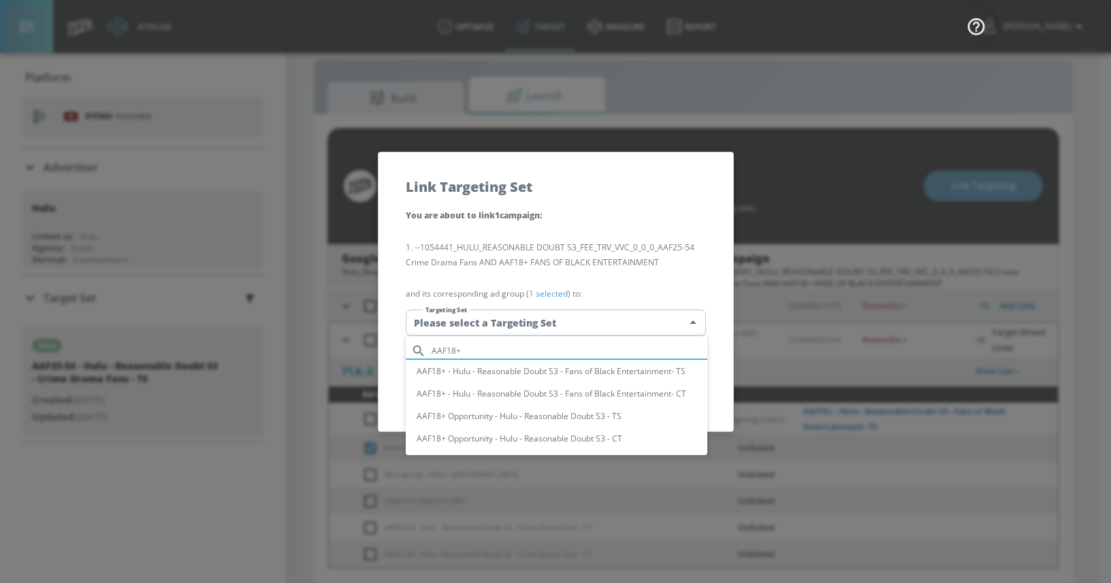
type input "AAF18+"
click at [655, 391] on li "AAF18+ - Hulu - Reasonable Doubt S3 - Fans of Black Entertainment- CT" at bounding box center [557, 394] width 302 height 22
type input "5d0234c0-69e7-44cf-a2f8-77e91d418d60"
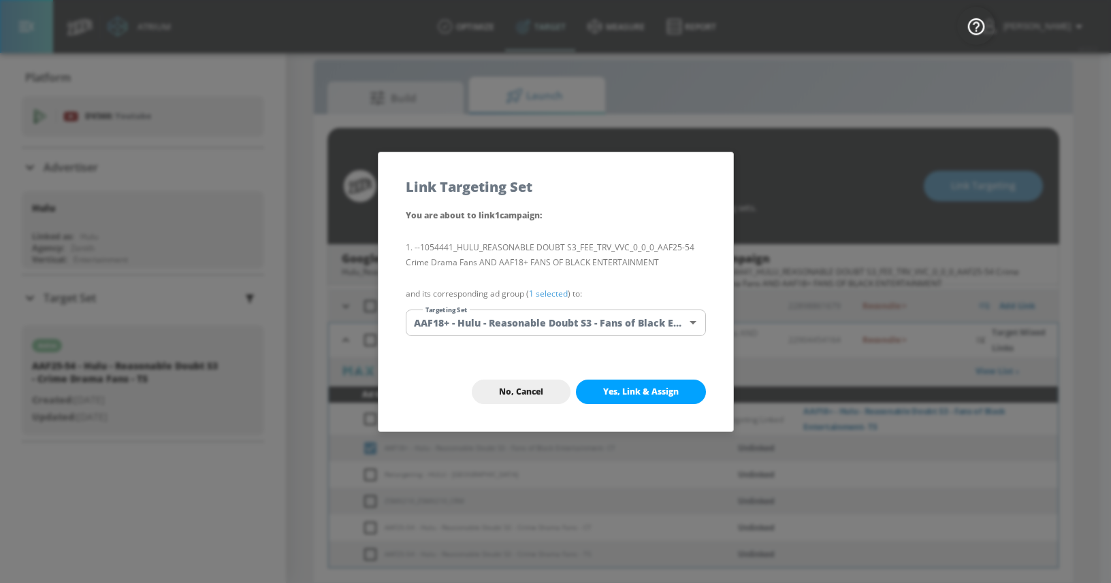
click at [654, 391] on span "Yes, Link & Assign" at bounding box center [641, 392] width 76 height 11
checkbox input "false"
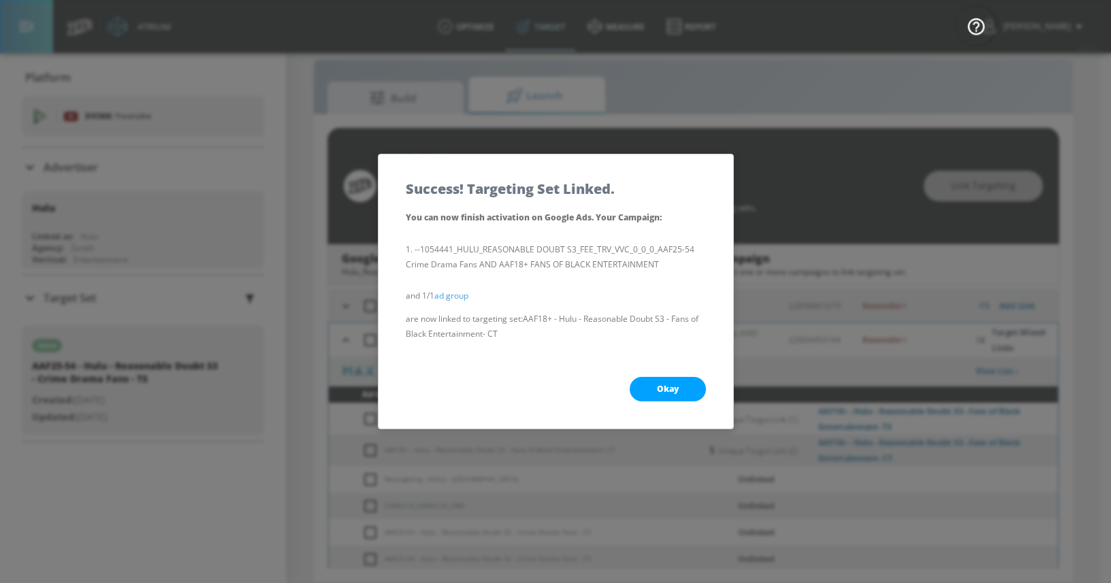
click at [654, 391] on button "Okay" at bounding box center [668, 389] width 76 height 25
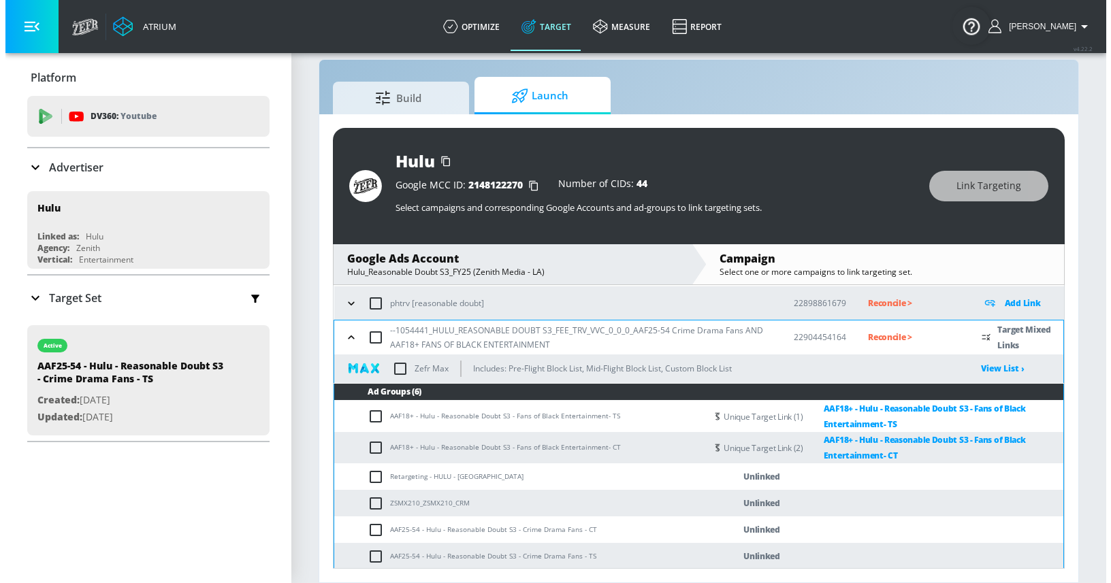
scroll to position [71, 0]
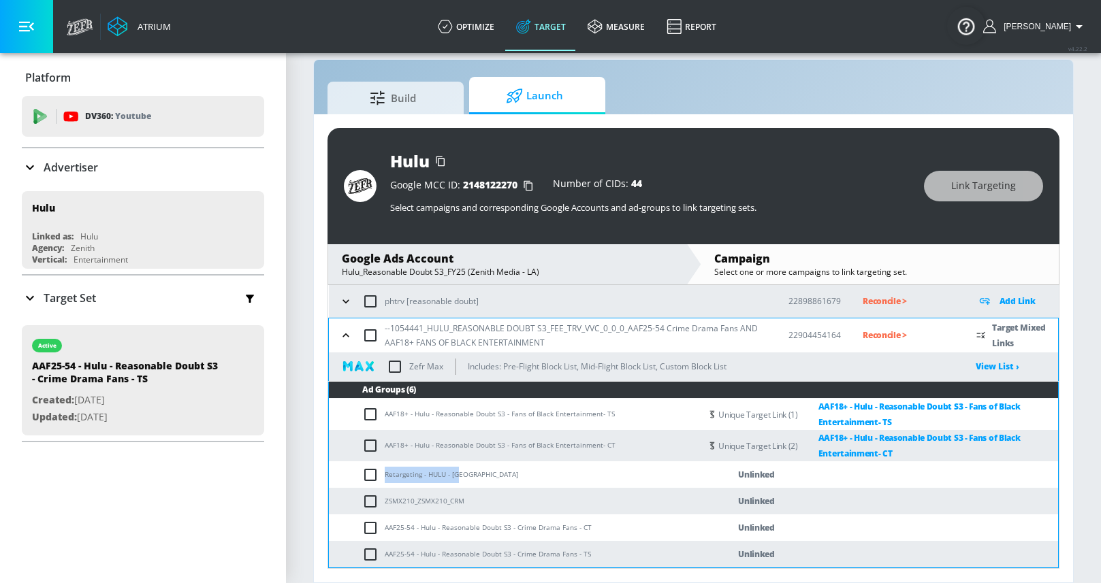
drag, startPoint x: 385, startPoint y: 474, endPoint x: 477, endPoint y: 476, distance: 91.9
click at [477, 476] on td "Retargeting - HULU - [GEOGRAPHIC_DATA]" at bounding box center [515, 474] width 372 height 27
copy td "Retargeting - HULU - [GEOGRAPHIC_DATA]"
click at [364, 475] on input "checkbox" at bounding box center [373, 475] width 22 height 16
checkbox input "true"
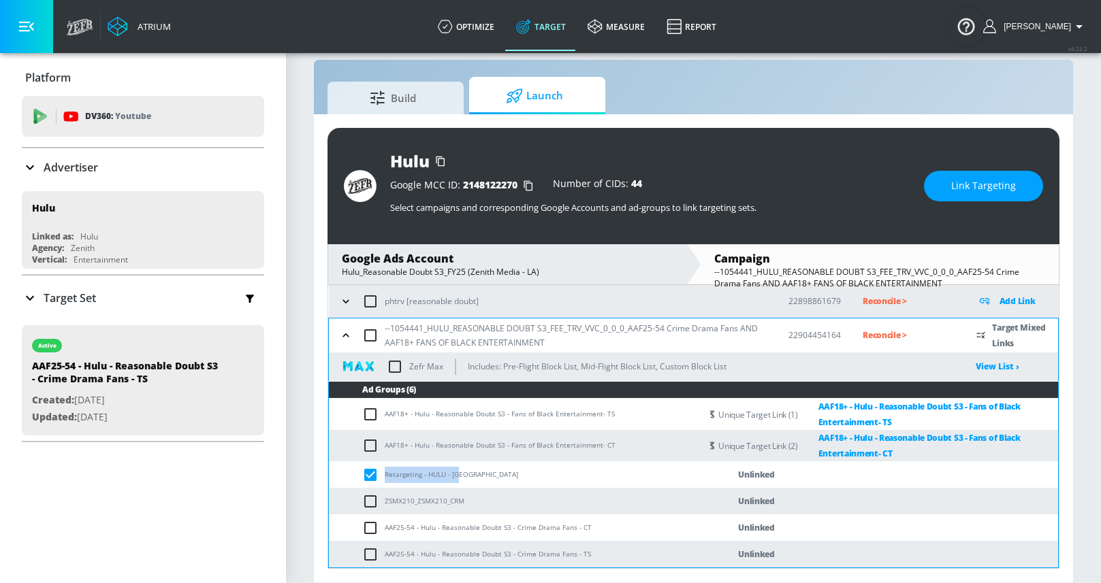
click at [966, 190] on span "Link Targeting" at bounding box center [983, 186] width 65 height 17
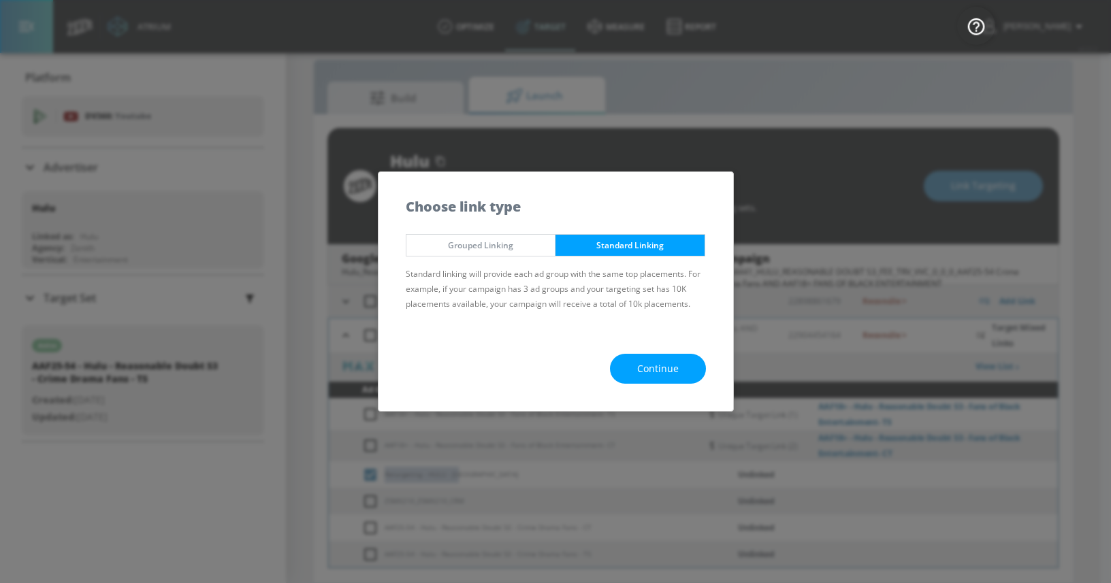
click at [651, 361] on span "Continue" at bounding box center [658, 369] width 42 height 17
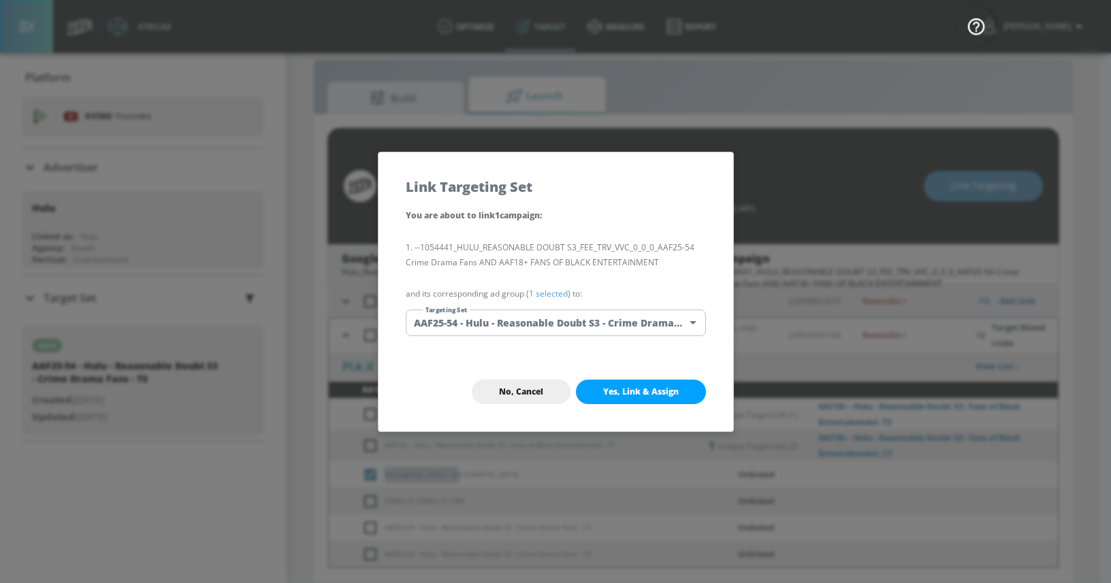
click at [502, 316] on body "Atrium optimize Target measure Report optimize Target measure Report v 4.22.2 […" at bounding box center [555, 281] width 1111 height 603
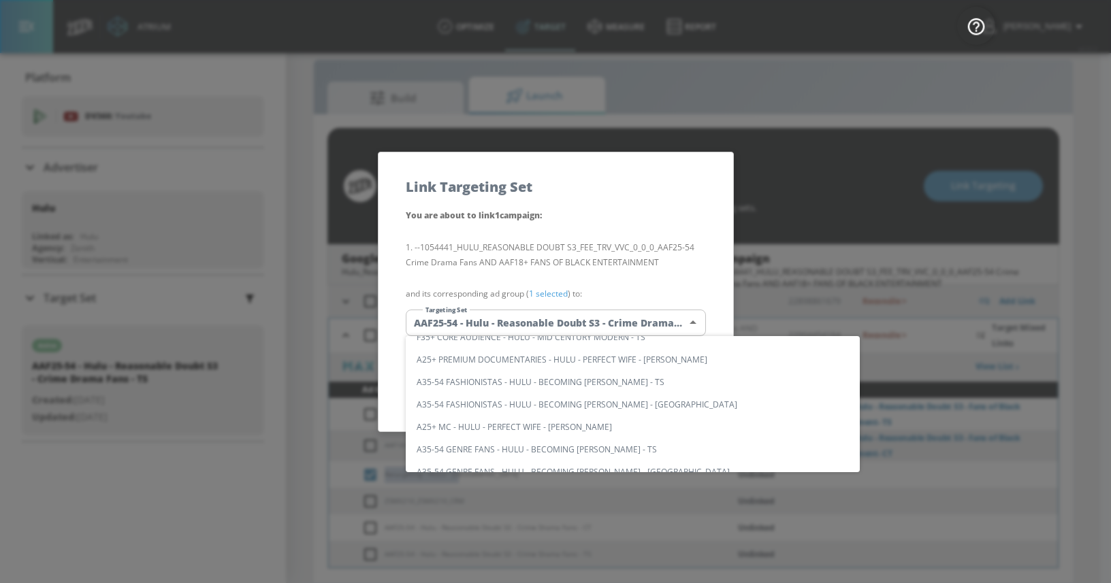
scroll to position [0, 0]
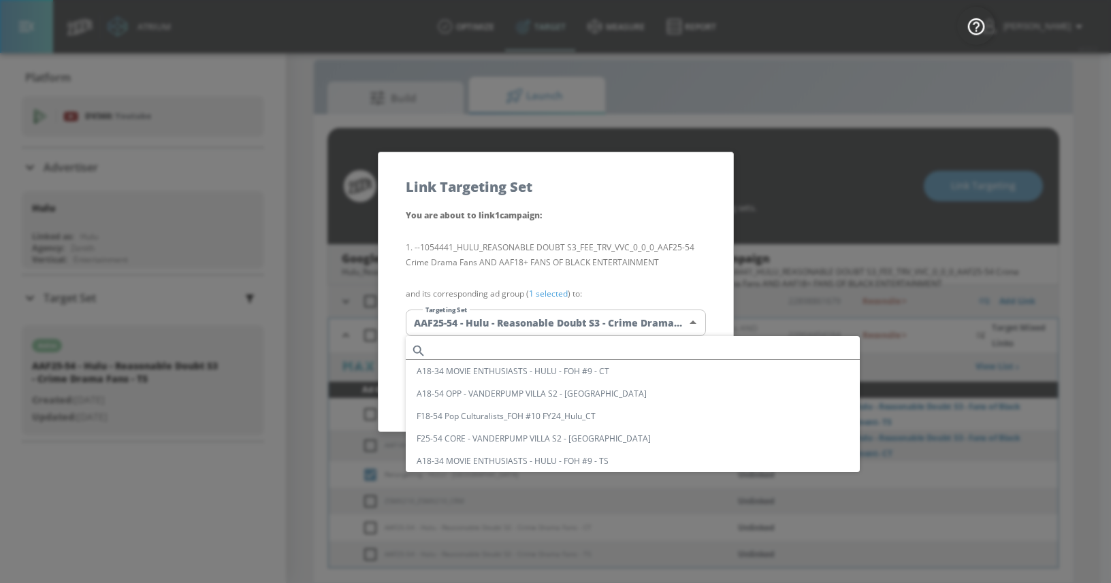
click at [472, 350] on input "text" at bounding box center [646, 351] width 428 height 18
paste input "Retargeting - HULU - [GEOGRAPHIC_DATA]"
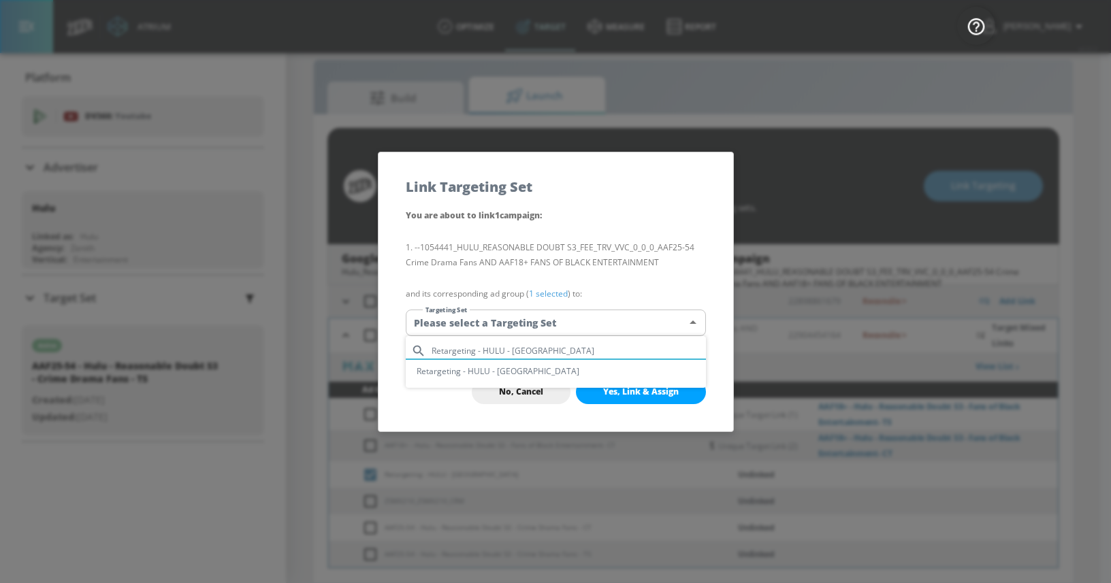
type input "Retargeting - HULU - [GEOGRAPHIC_DATA]"
click at [471, 368] on li "Retargeting - HULU - [GEOGRAPHIC_DATA]" at bounding box center [556, 371] width 300 height 22
type input "1d067ec4-d303-49ae-a00d-9fa856b9f759"
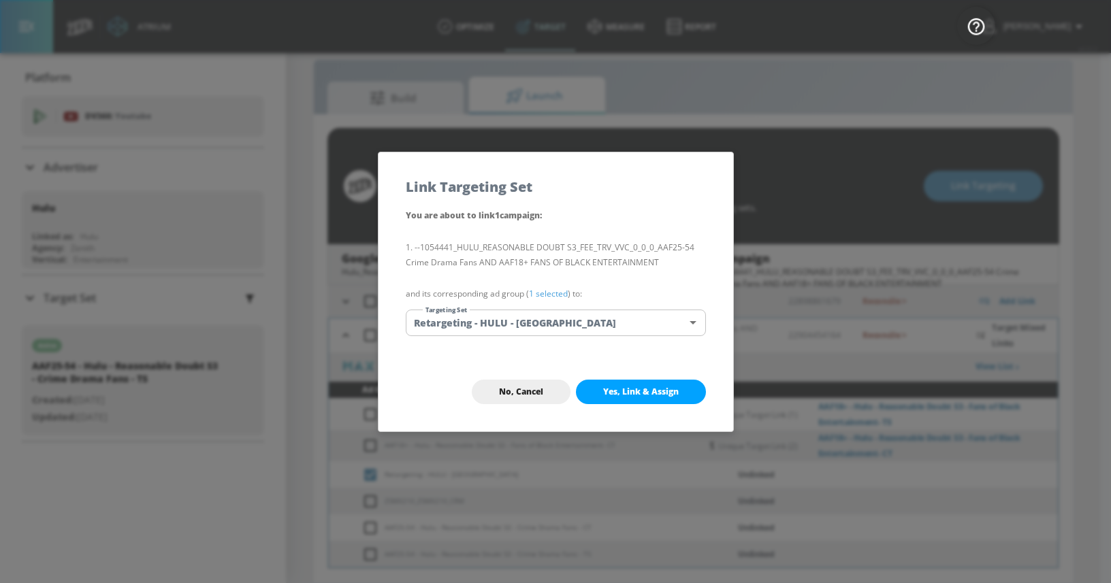
click at [613, 385] on button "Yes, Link & Assign" at bounding box center [641, 392] width 130 height 25
checkbox input "false"
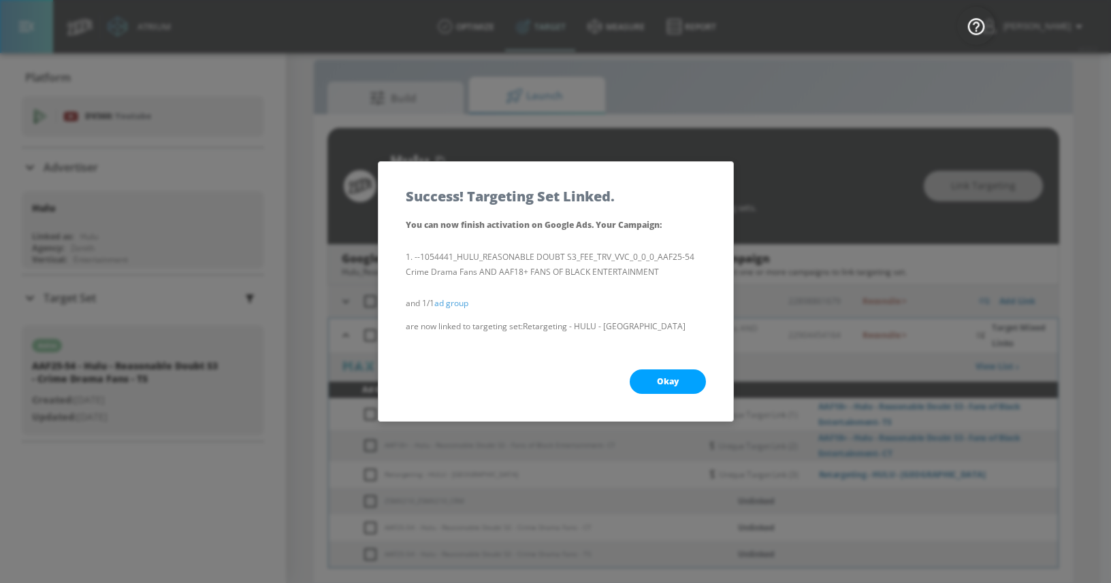
click at [666, 374] on button "Okay" at bounding box center [668, 382] width 76 height 25
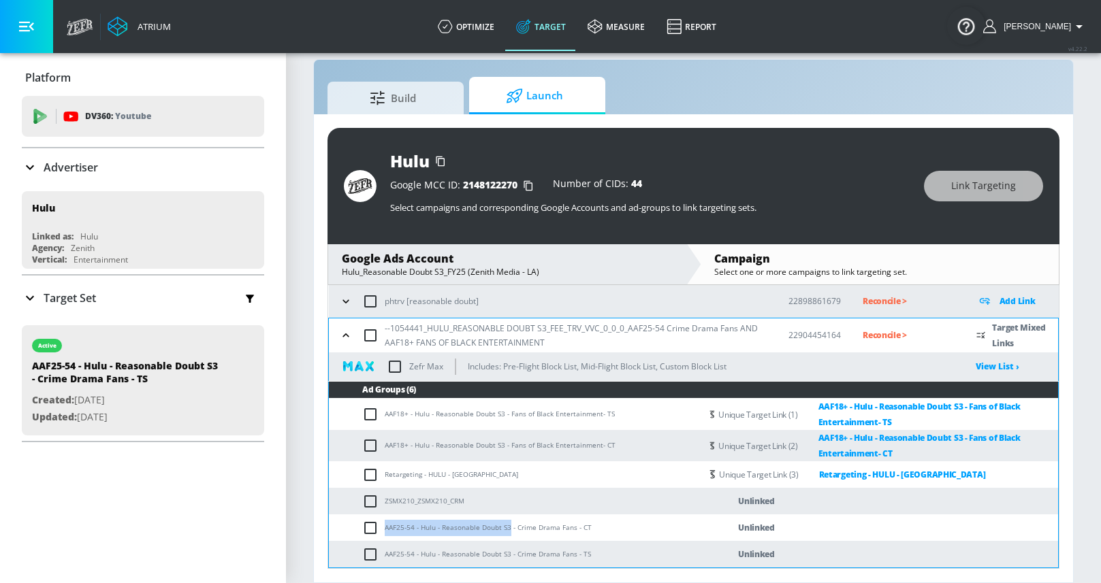
drag, startPoint x: 385, startPoint y: 527, endPoint x: 508, endPoint y: 527, distance: 122.5
click at [508, 527] on td "AAF25-54 - Hulu - Reasonable Doubt S3 - Crime Drama Fans - CT" at bounding box center [515, 528] width 372 height 27
copy td "AAF25-54 - Hulu - Reasonable Doubt S3"
click at [370, 530] on input "checkbox" at bounding box center [373, 528] width 22 height 16
checkbox input "true"
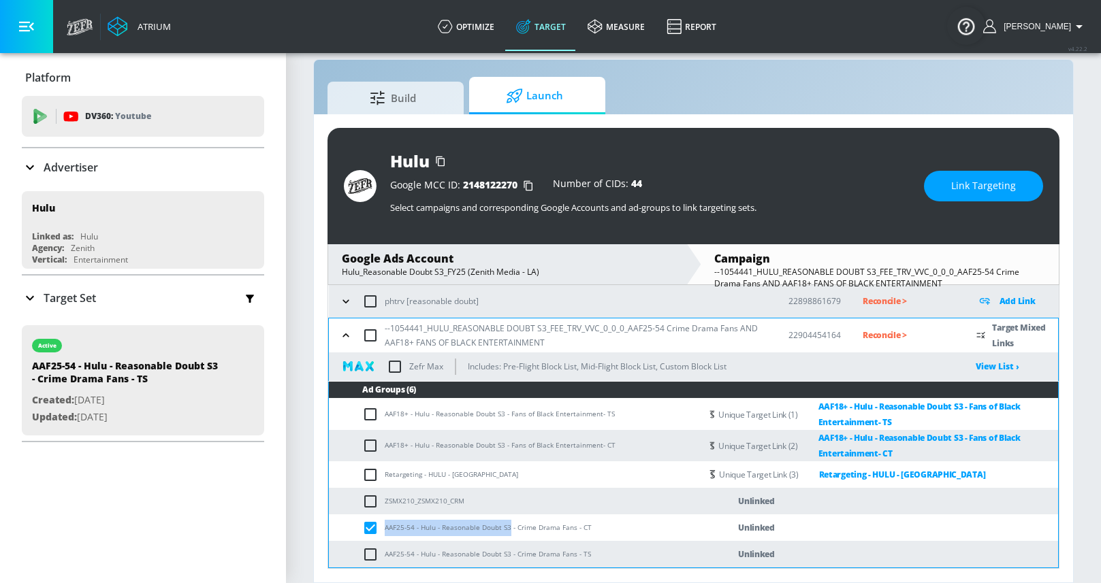
click at [949, 172] on button "Link Targeting" at bounding box center [983, 186] width 119 height 31
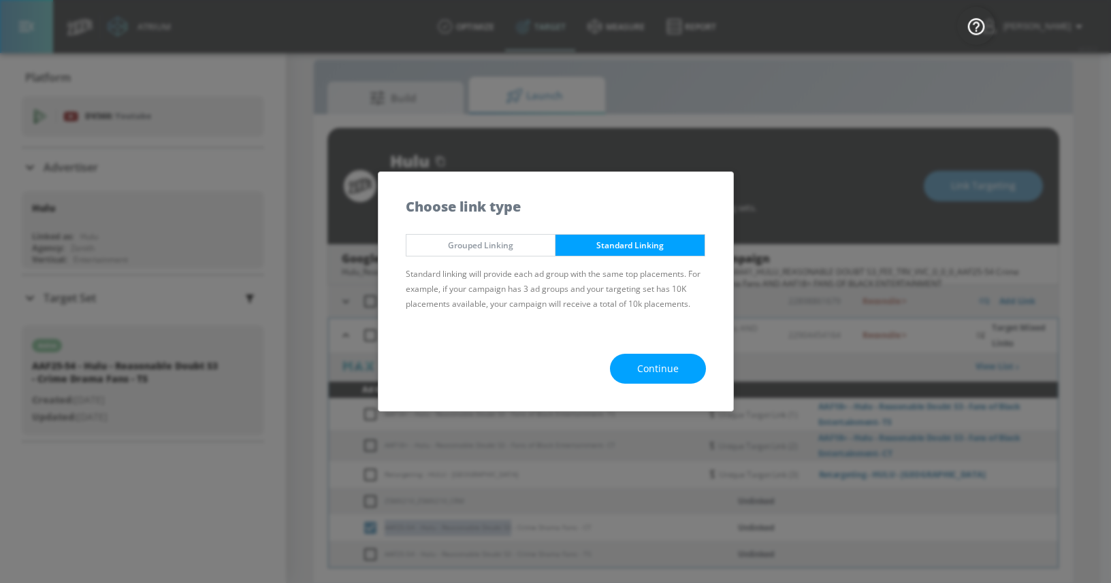
click at [646, 372] on span "Continue" at bounding box center [658, 369] width 42 height 17
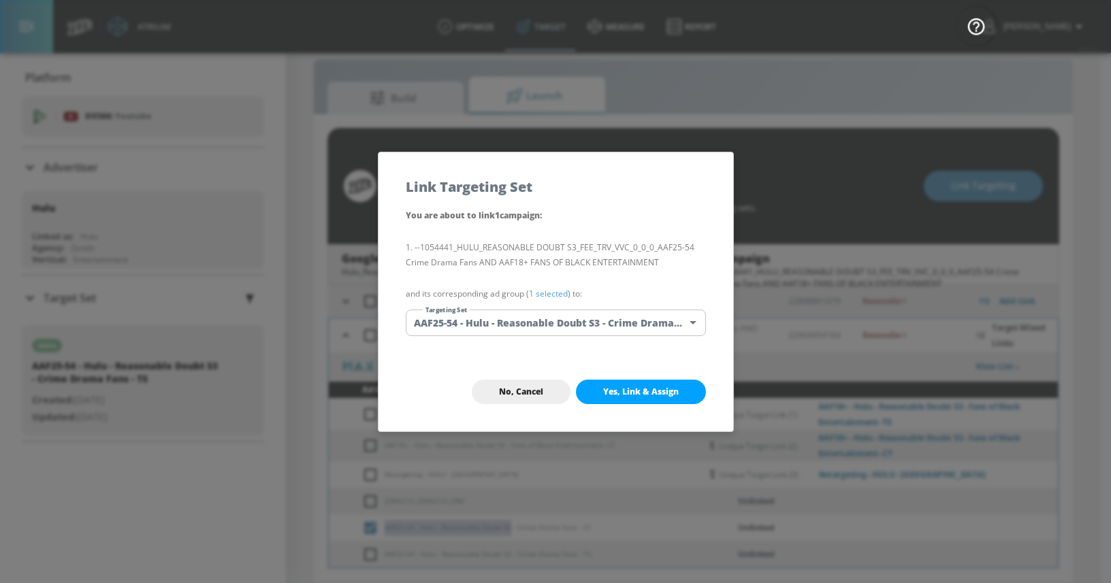
click at [532, 322] on body "Atrium optimize Target measure Report optimize Target measure Report v 4.22.2 […" at bounding box center [555, 281] width 1111 height 603
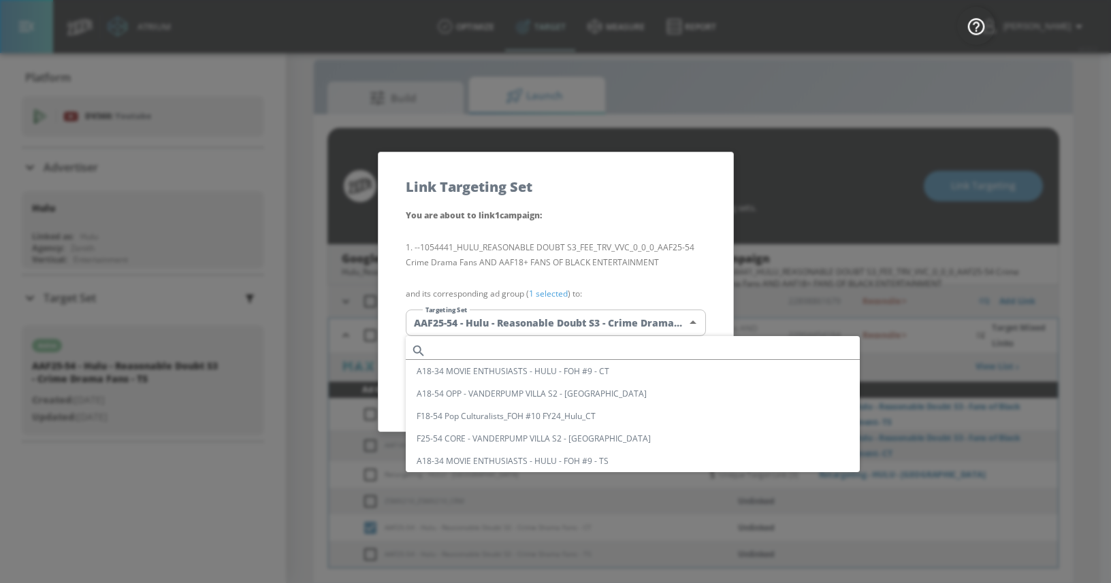
click at [473, 348] on input "text" at bounding box center [646, 351] width 428 height 18
paste input "AAF25-54 - Hulu - Reasonable Doubt S3"
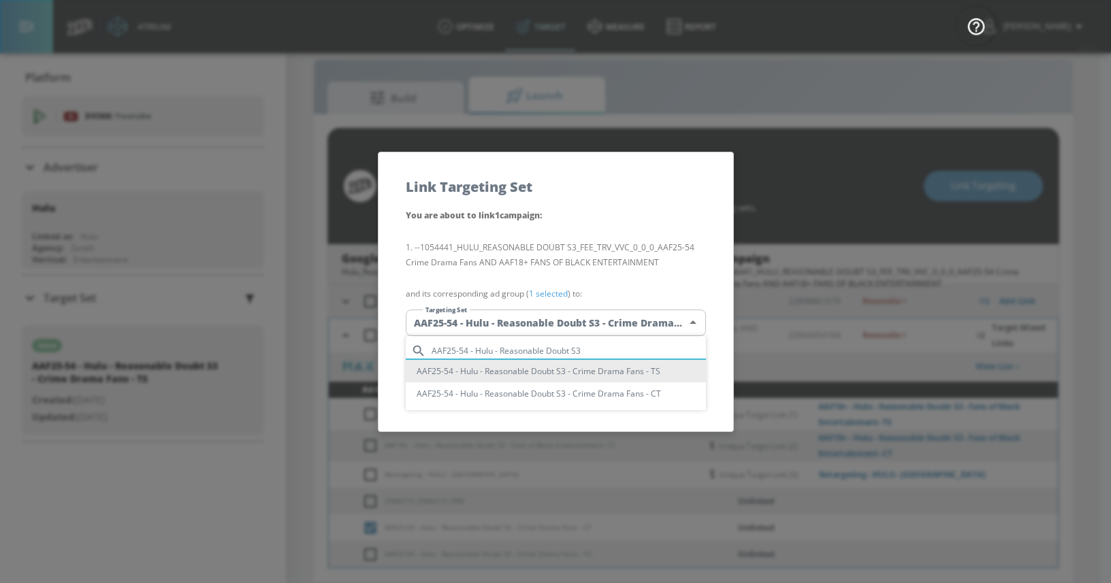
type input "AAF25-54 - Hulu - Reasonable Doubt S3"
click at [469, 395] on li "AAF25-54 - Hulu - Reasonable Doubt S3 - Crime Drama Fans - CT" at bounding box center [556, 394] width 300 height 22
type input "f785de46-1a60-4e3b-b87c-aff4c61ae268"
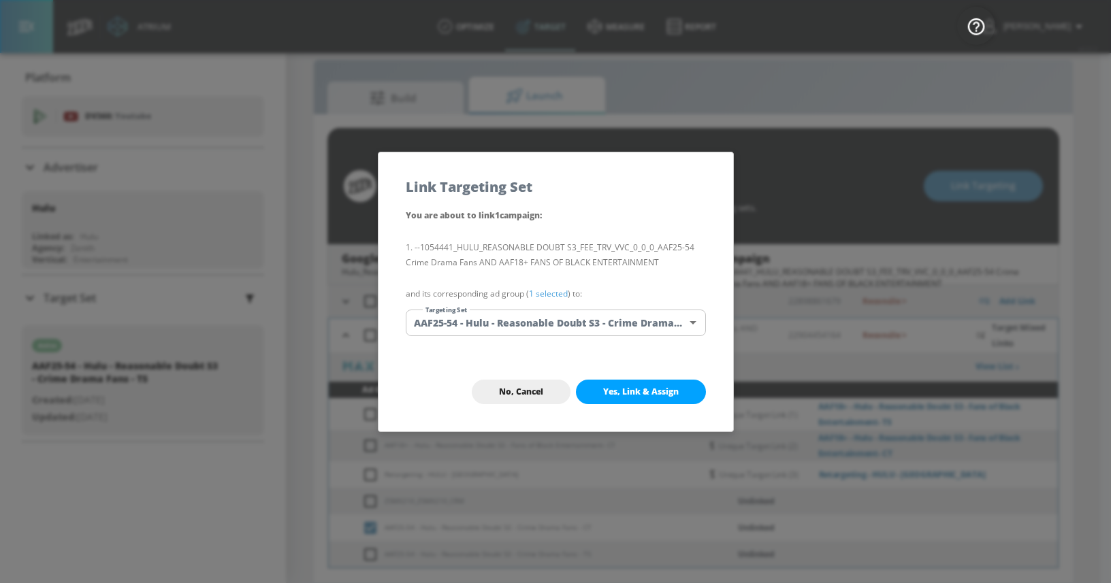
click at [600, 393] on button "Yes, Link & Assign" at bounding box center [641, 392] width 130 height 25
checkbox input "false"
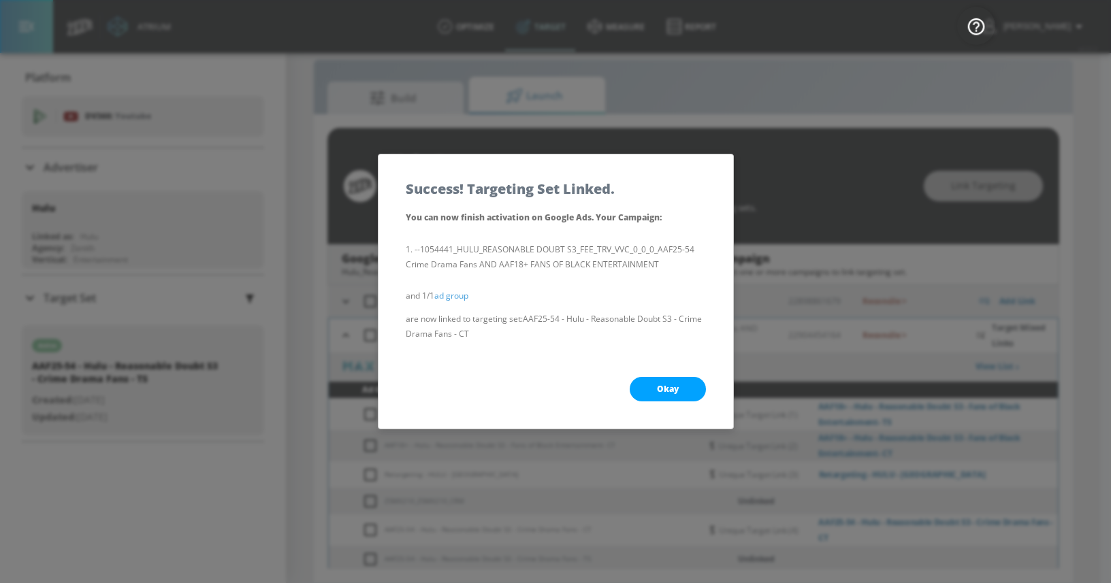
click at [660, 388] on span "Okay" at bounding box center [668, 389] width 22 height 11
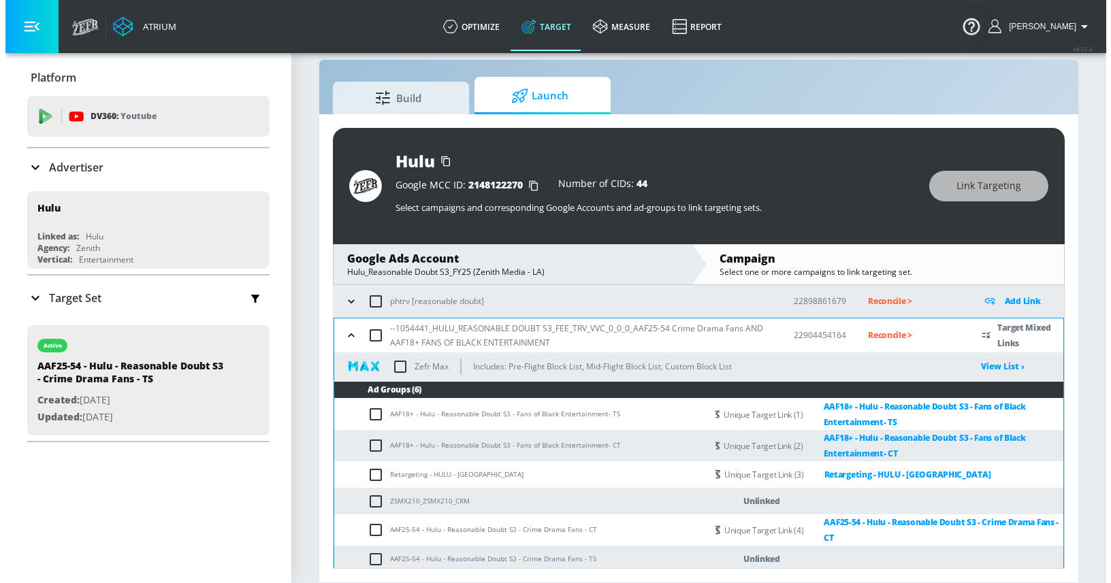
scroll to position [76, 0]
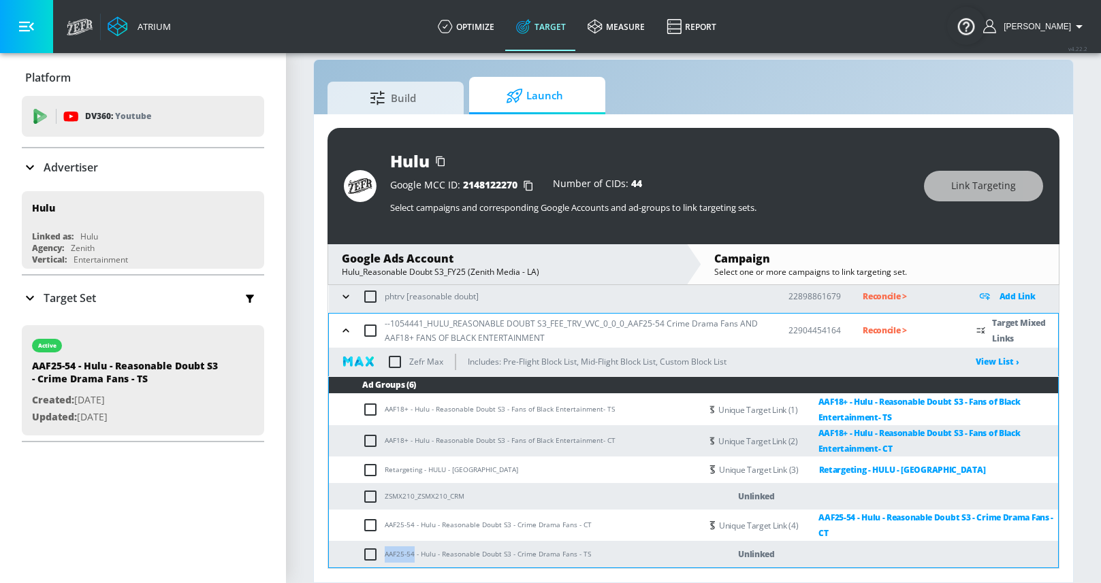
drag, startPoint x: 385, startPoint y: 554, endPoint x: 414, endPoint y: 553, distance: 29.3
click at [414, 553] on td "AAF25-54 - Hulu - Reasonable Doubt S3 - Crime Drama Fans - TS" at bounding box center [515, 554] width 372 height 27
copy td "AAF25-54"
click at [376, 553] on input "checkbox" at bounding box center [373, 555] width 22 height 16
checkbox input "true"
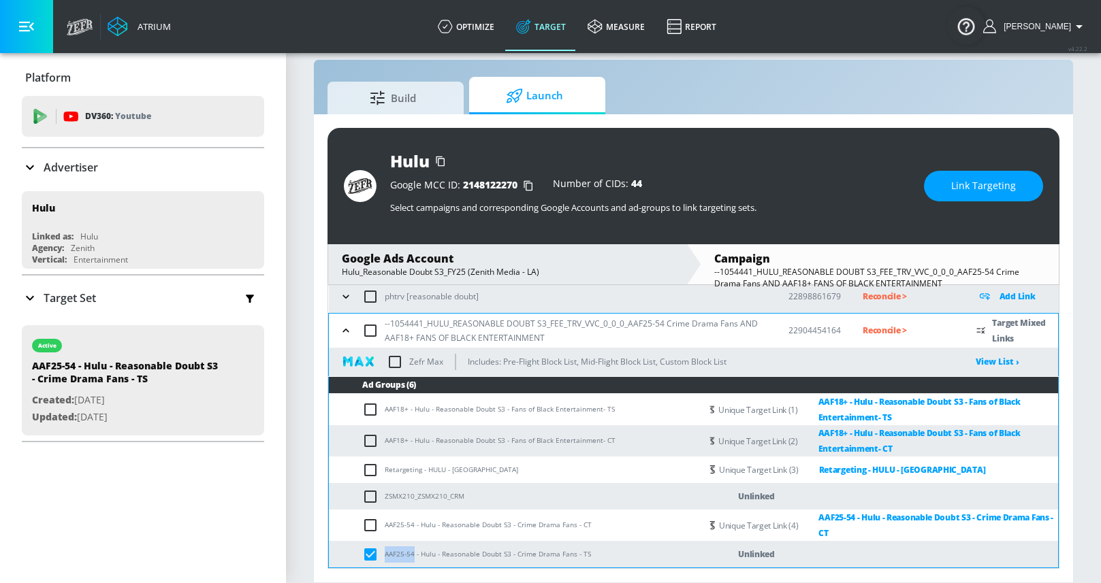
click at [957, 189] on span "Link Targeting" at bounding box center [983, 186] width 65 height 17
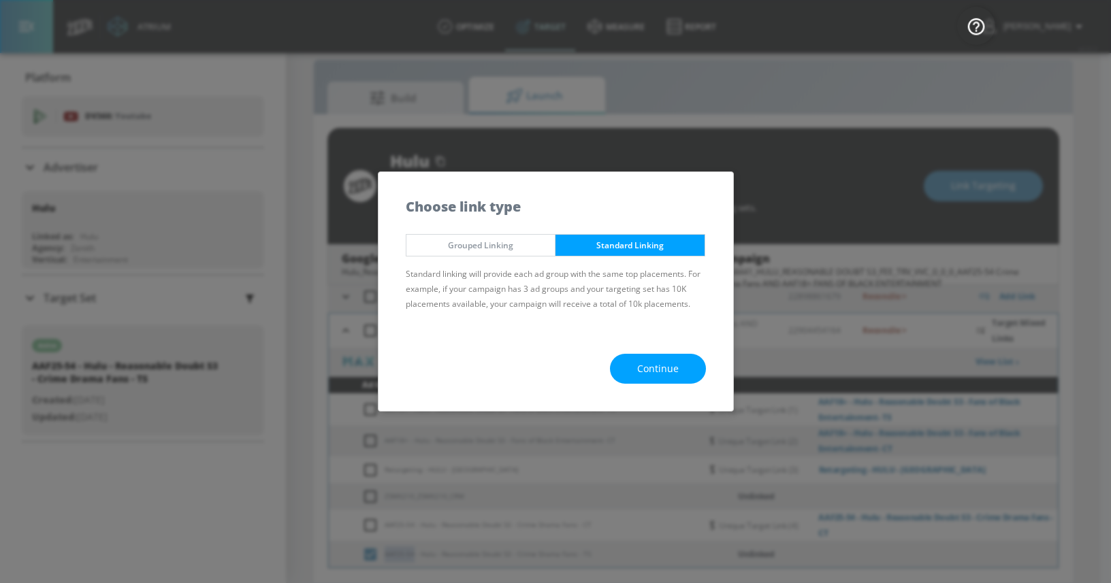
click at [634, 365] on button "Continue" at bounding box center [658, 369] width 96 height 31
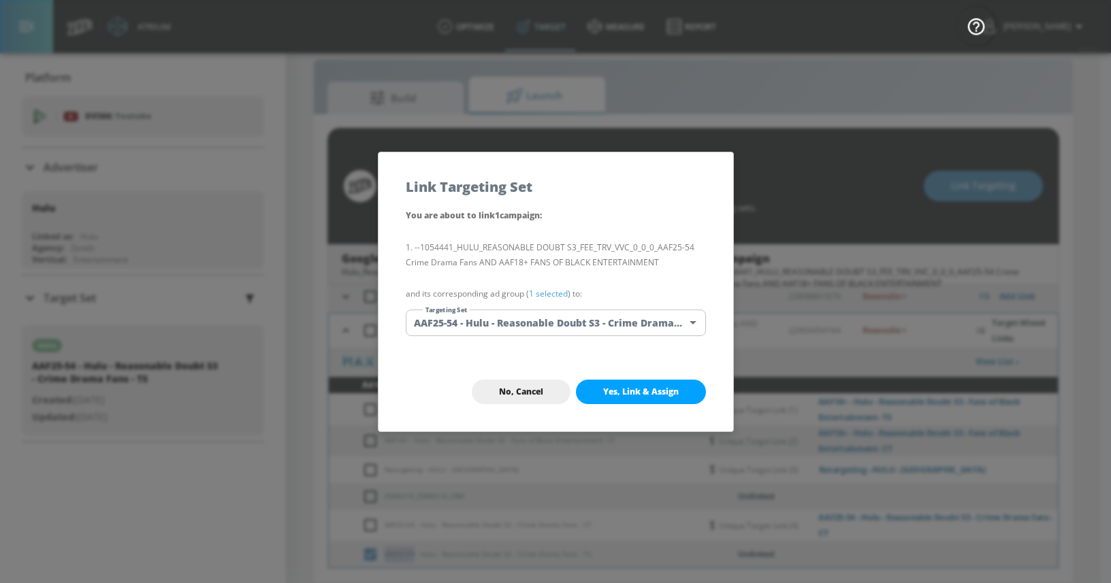
click at [485, 323] on body "Atrium optimize Target measure Report optimize Target measure Report v 4.22.2 […" at bounding box center [555, 281] width 1111 height 603
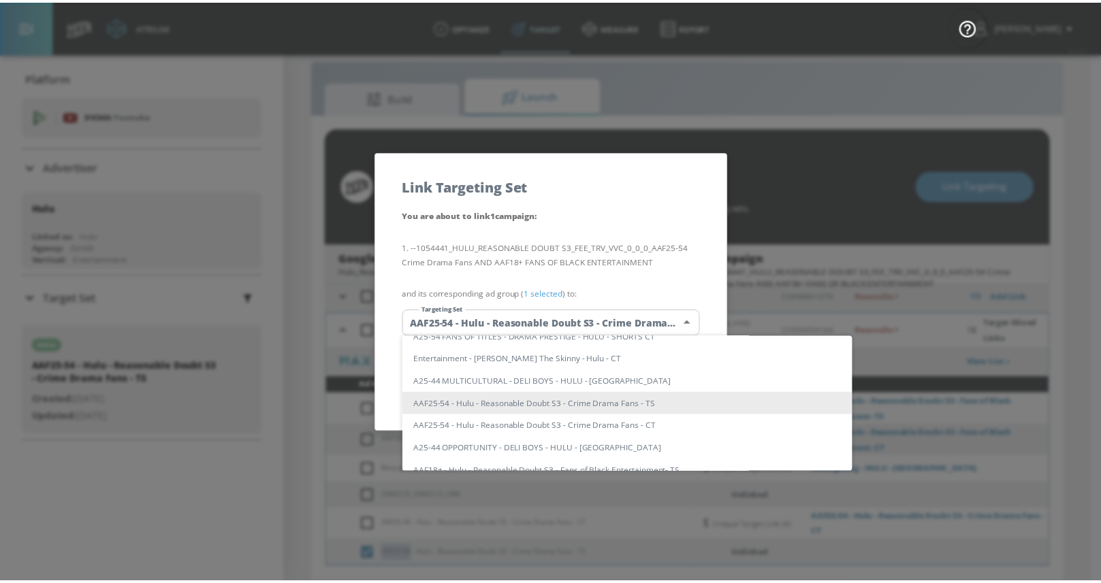
scroll to position [0, 0]
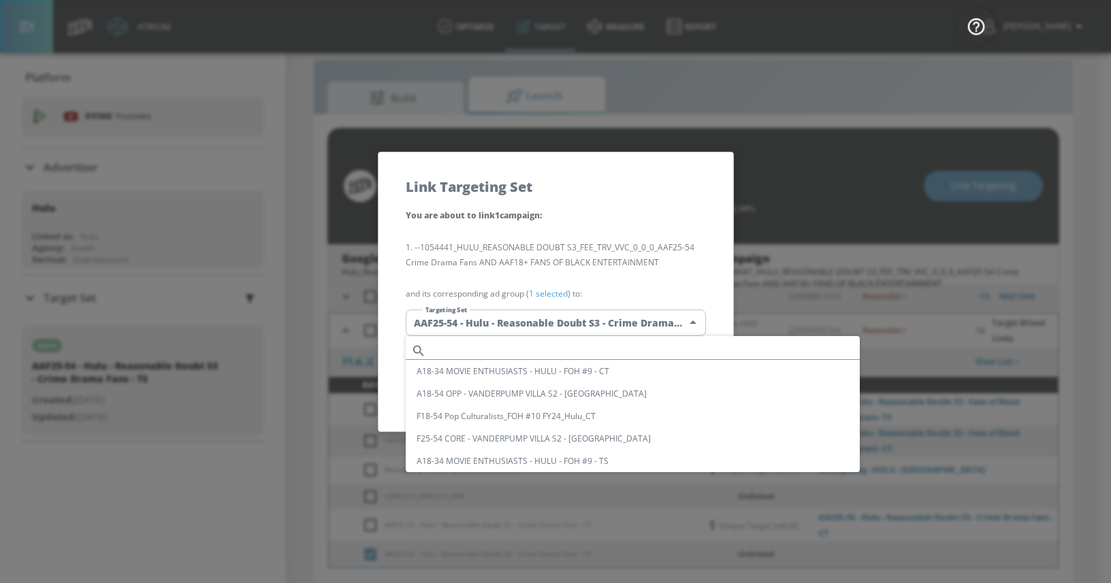
click at [483, 348] on input "text" at bounding box center [646, 351] width 428 height 18
paste input "AAF25-54"
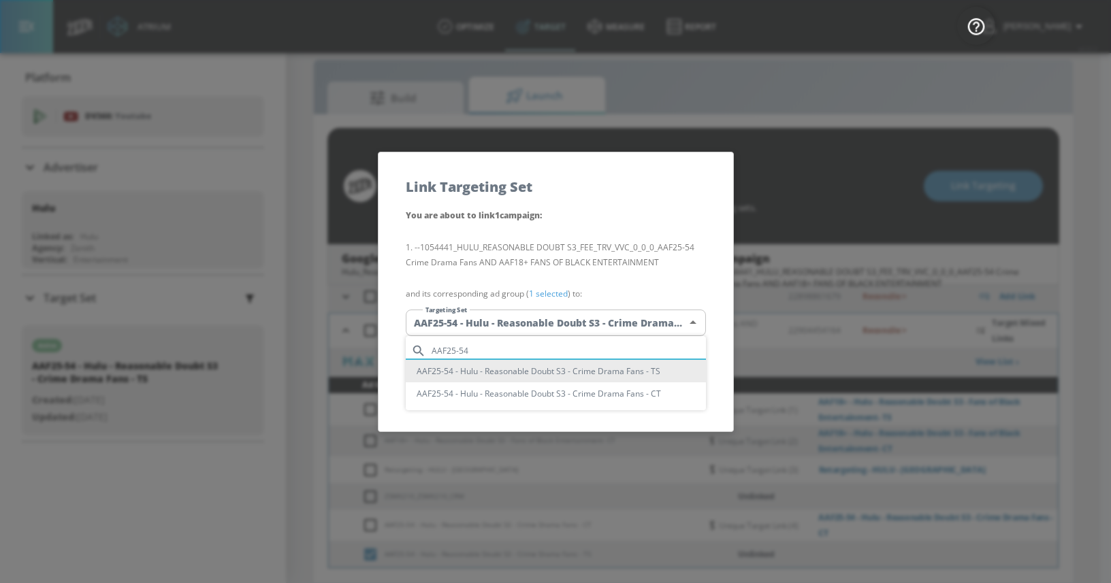
type input "AAF25-54"
click at [495, 371] on li "AAF25-54 - Hulu - Reasonable Doubt S3 - Crime Drama Fans - TS" at bounding box center [556, 371] width 300 height 22
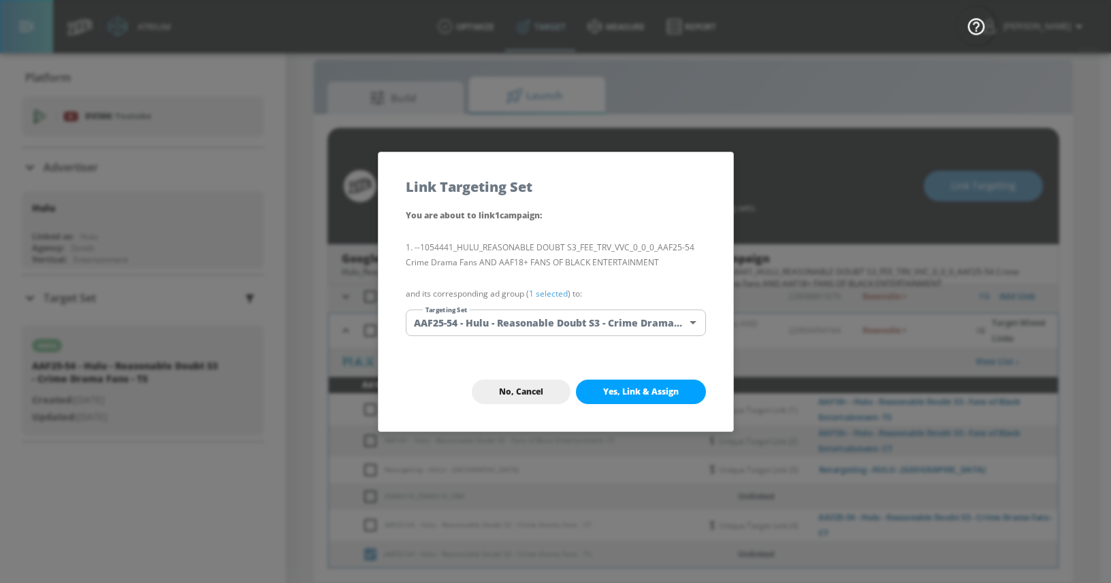
click at [496, 363] on div "No, Cancel Yes, Link & Assign" at bounding box center [555, 392] width 355 height 79
click at [614, 387] on span "Yes, Link & Assign" at bounding box center [641, 392] width 76 height 11
checkbox input "false"
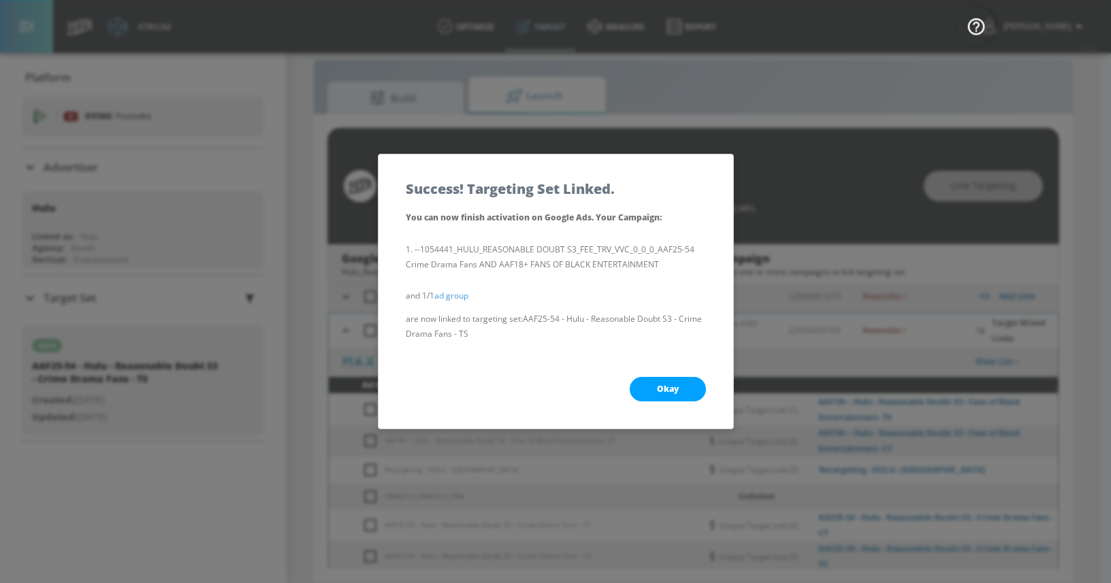
click at [657, 389] on span "Okay" at bounding box center [668, 389] width 22 height 11
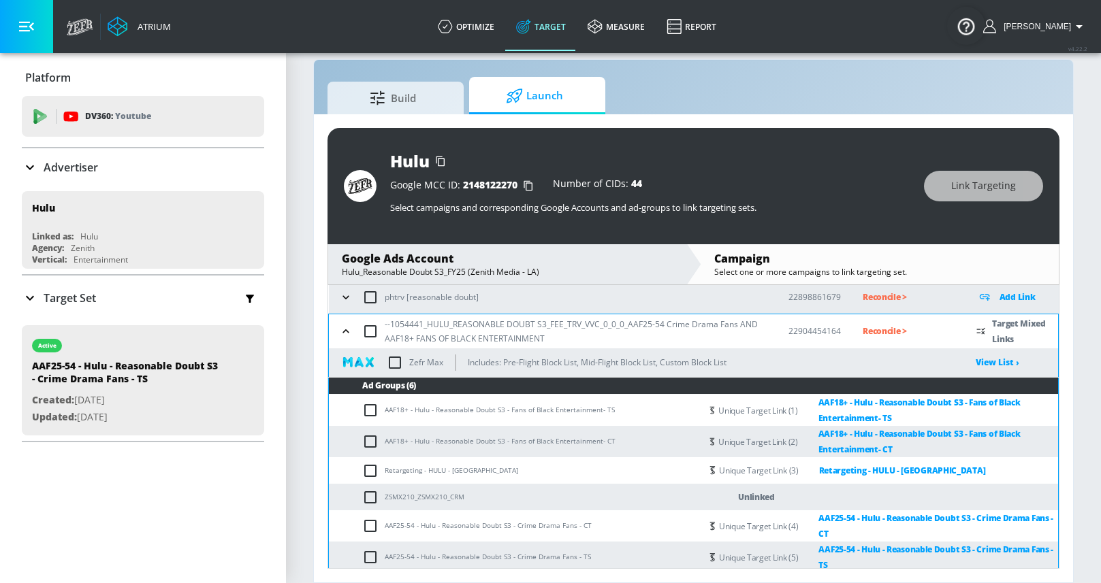
scroll to position [81, 0]
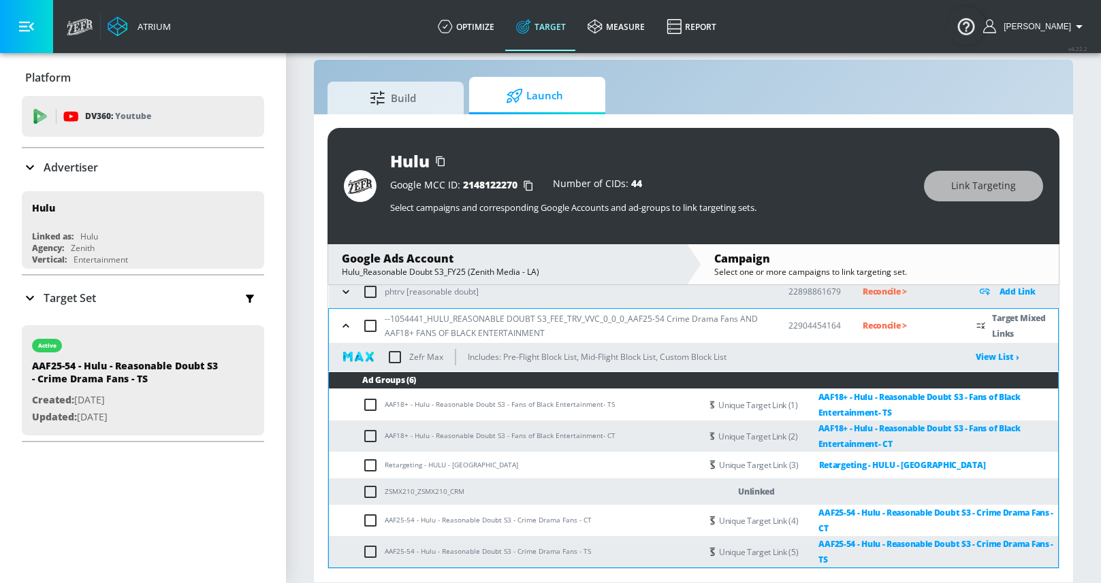
click at [398, 354] on input "checkbox" at bounding box center [394, 357] width 29 height 29
checkbox input "true"
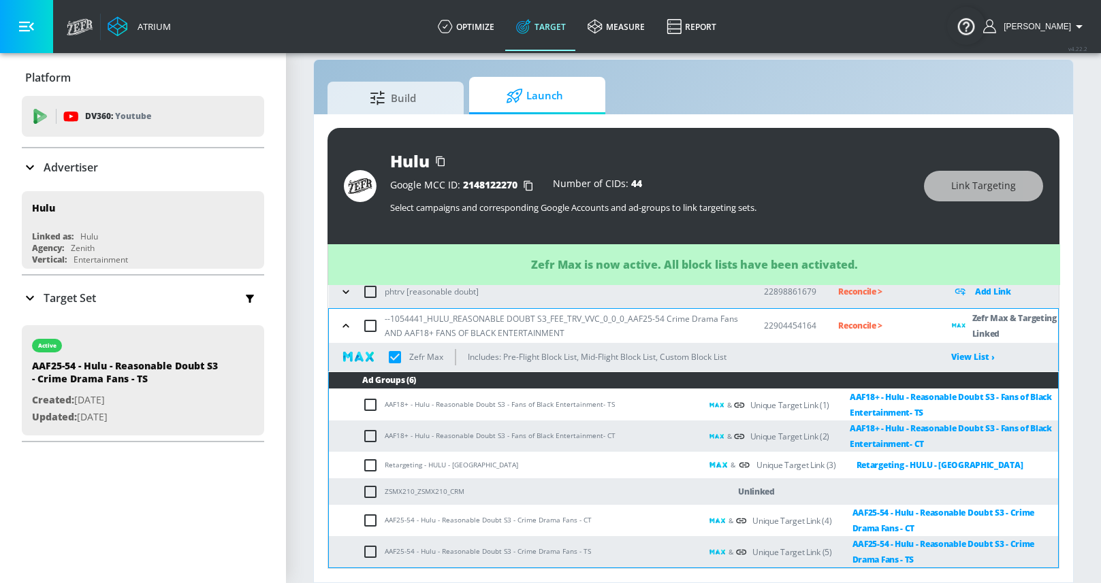
click at [838, 327] on p "Reconcile >" at bounding box center [884, 326] width 92 height 16
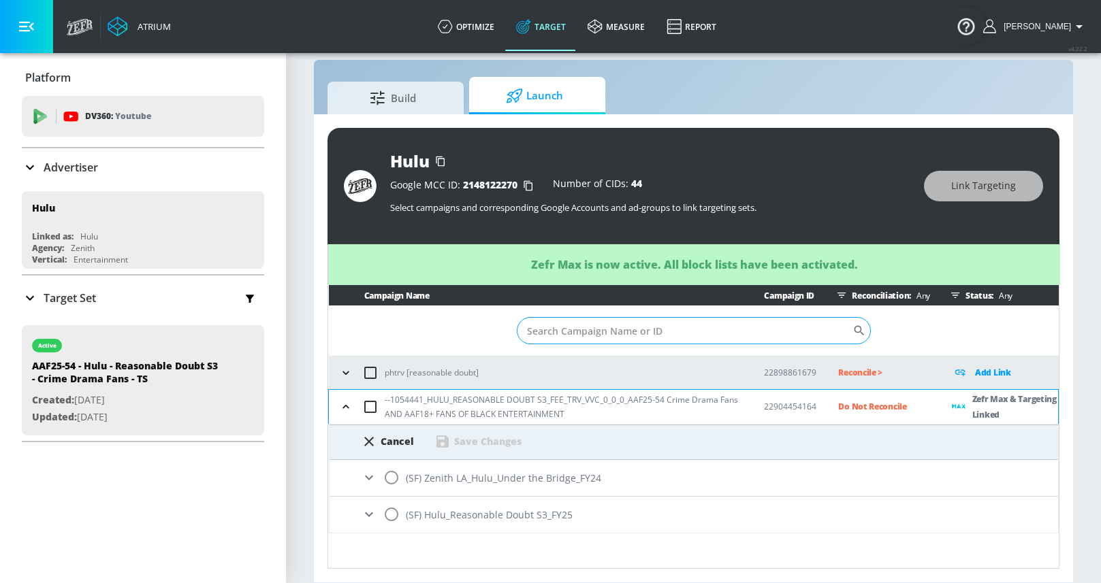
scroll to position [0, 0]
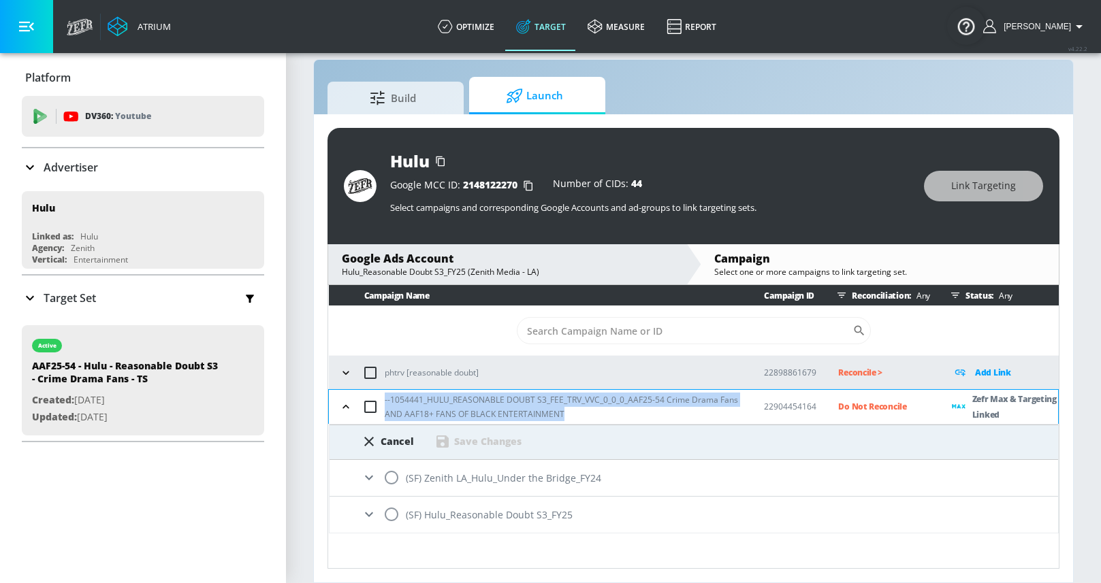
drag, startPoint x: 385, startPoint y: 400, endPoint x: 582, endPoint y: 412, distance: 197.1
click at [582, 412] on p "--1054441_HULU_REASONABLE DOUBT S3_FEE_TRV_VVC_0_0_0_AAF25-54 Crime Drama Fans …" at bounding box center [563, 407] width 357 height 29
copy p "--1054441_HULU_REASONABLE DOUBT S3_FEE_TRV_VVC_0_0_0_AAF25-54 Crime Drama Fans …"
drag, startPoint x: 369, startPoint y: 515, endPoint x: 388, endPoint y: 508, distance: 20.0
click at [369, 515] on icon at bounding box center [369, 514] width 16 height 16
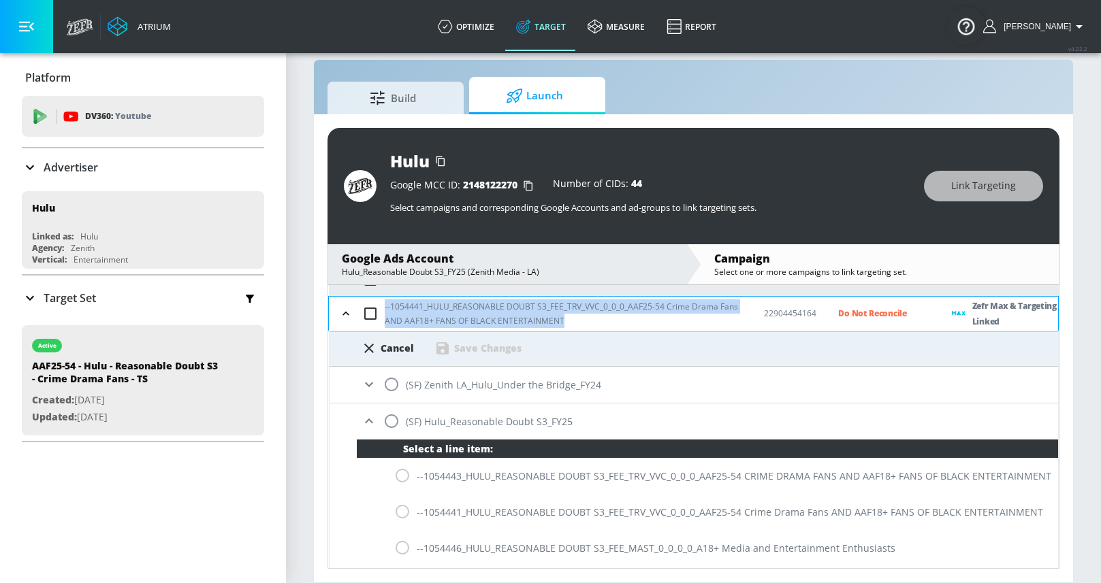
scroll to position [110, 0]
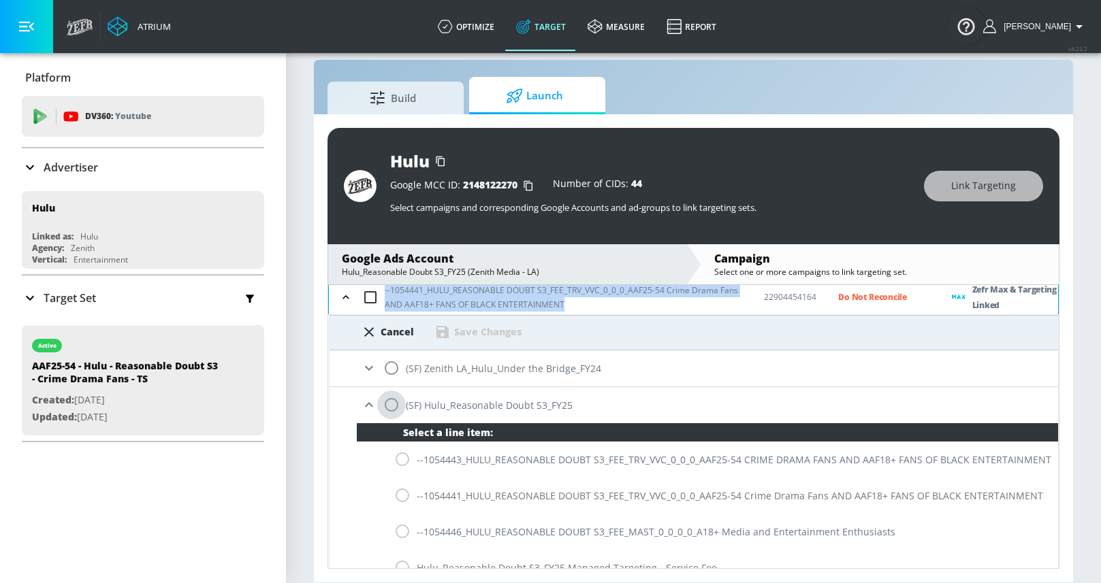
click at [391, 406] on input "radio" at bounding box center [391, 405] width 29 height 29
radio input "true"
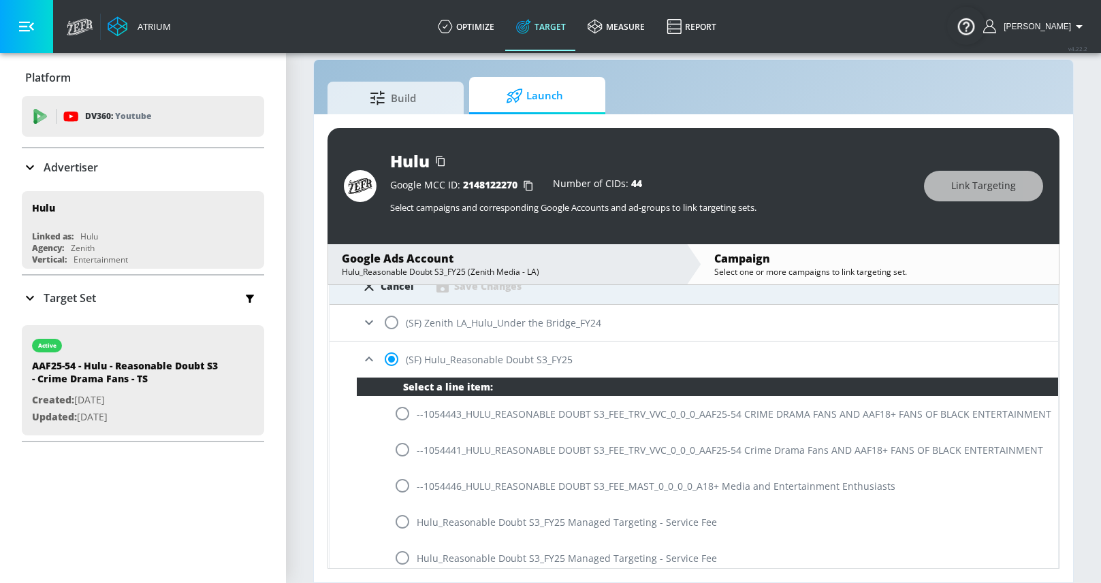
scroll to position [164, 0]
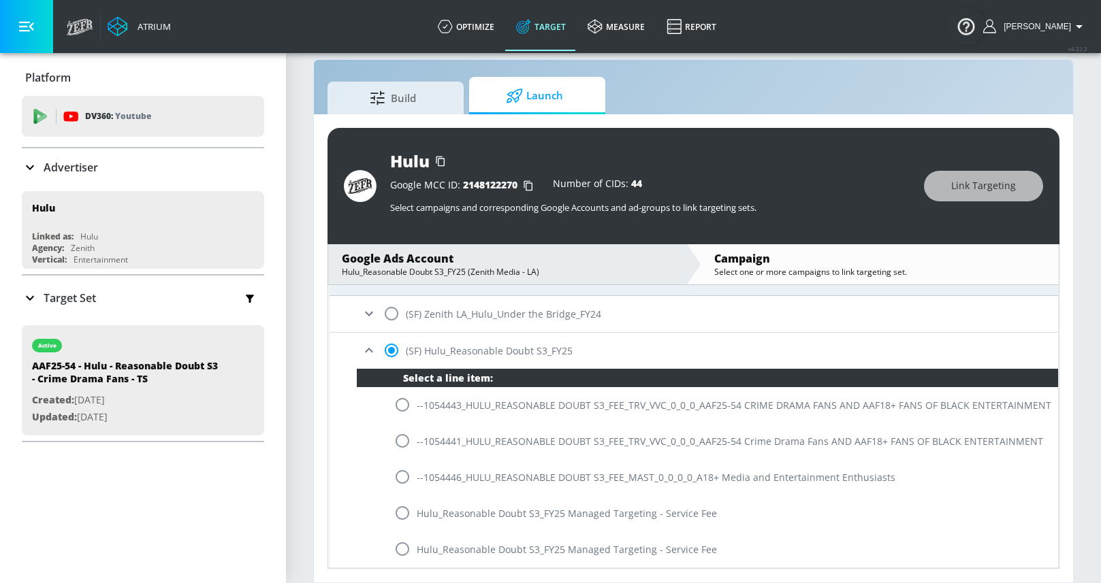
click at [401, 444] on input "radio" at bounding box center [402, 441] width 29 height 29
radio input "true"
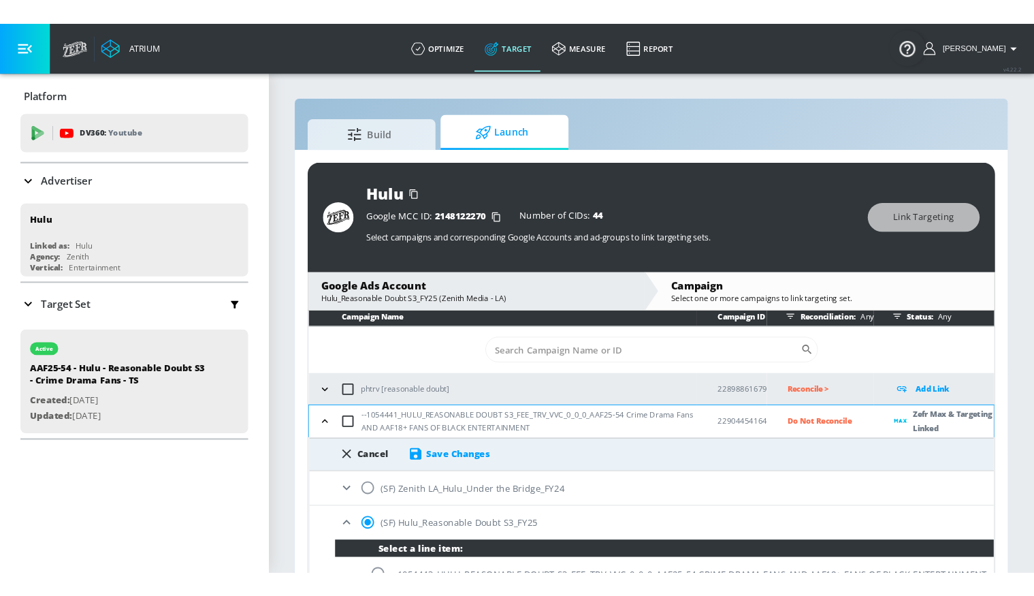
scroll to position [0, 0]
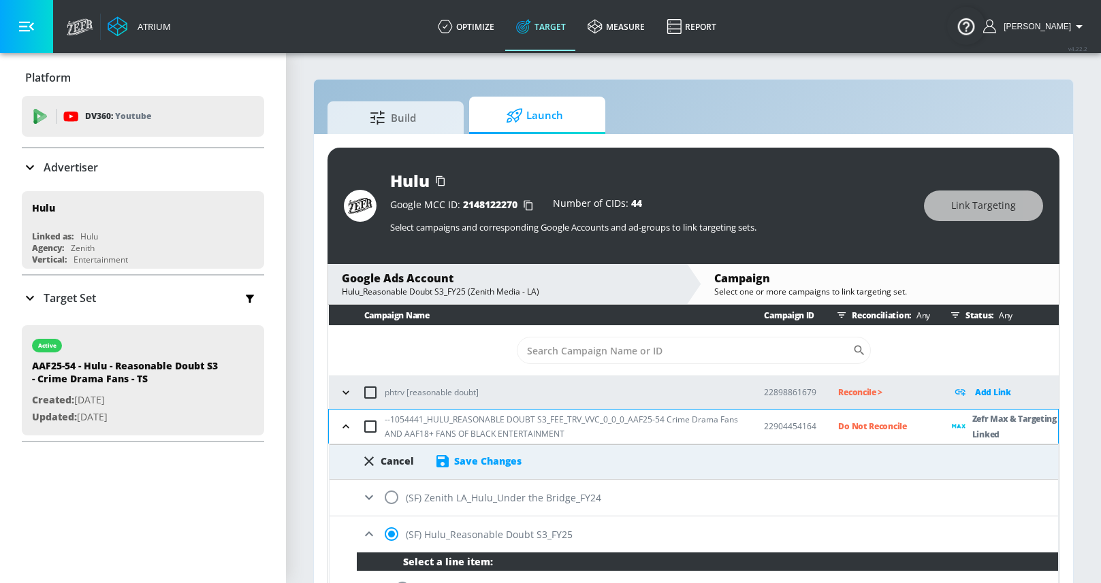
click at [491, 457] on div "Save Changes" at bounding box center [487, 461] width 67 height 13
